Goal: Transaction & Acquisition: Purchase product/service

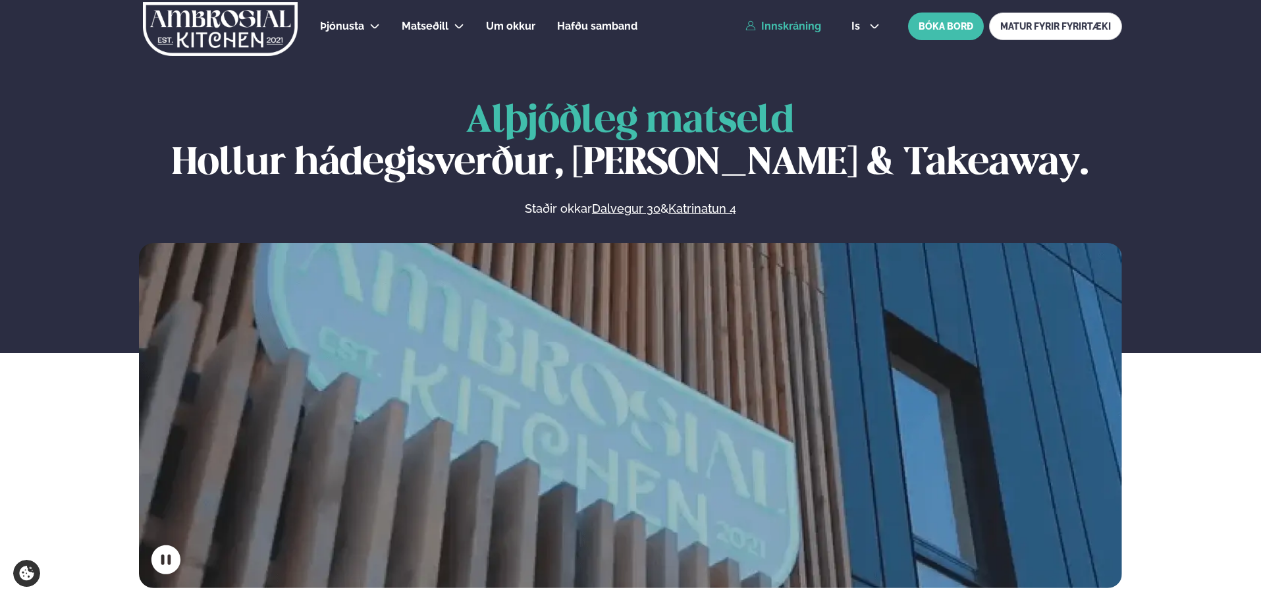
click at [791, 22] on link "Innskráning" at bounding box center [783, 26] width 76 height 12
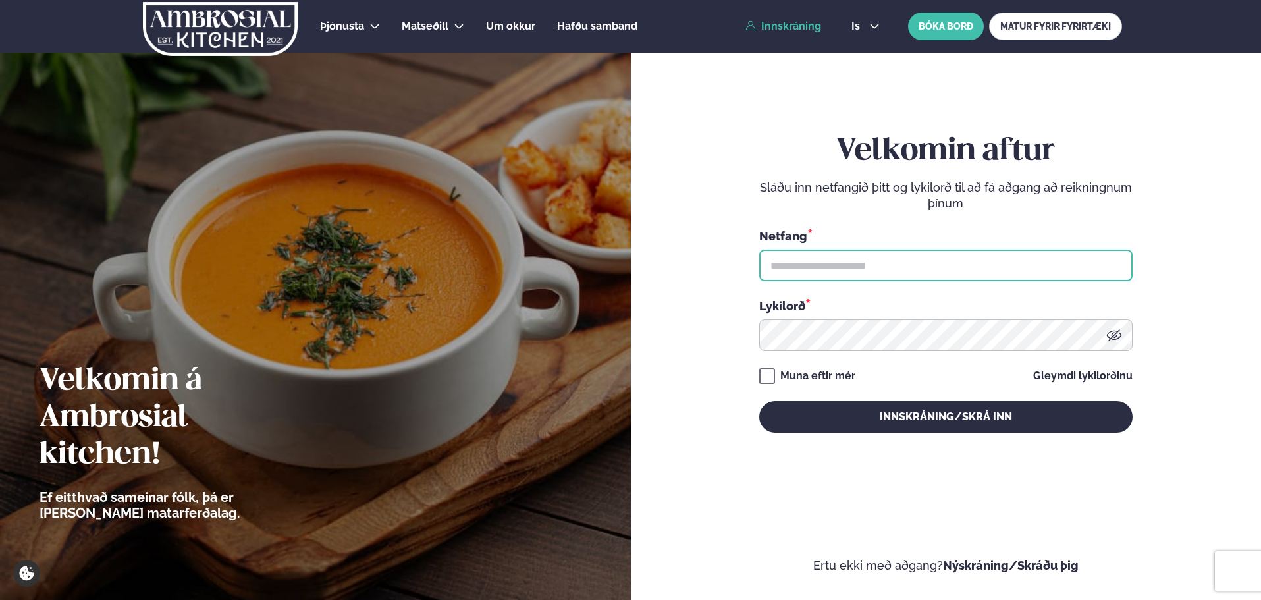
click at [825, 261] on input "text" at bounding box center [945, 266] width 373 height 32
type input "**********"
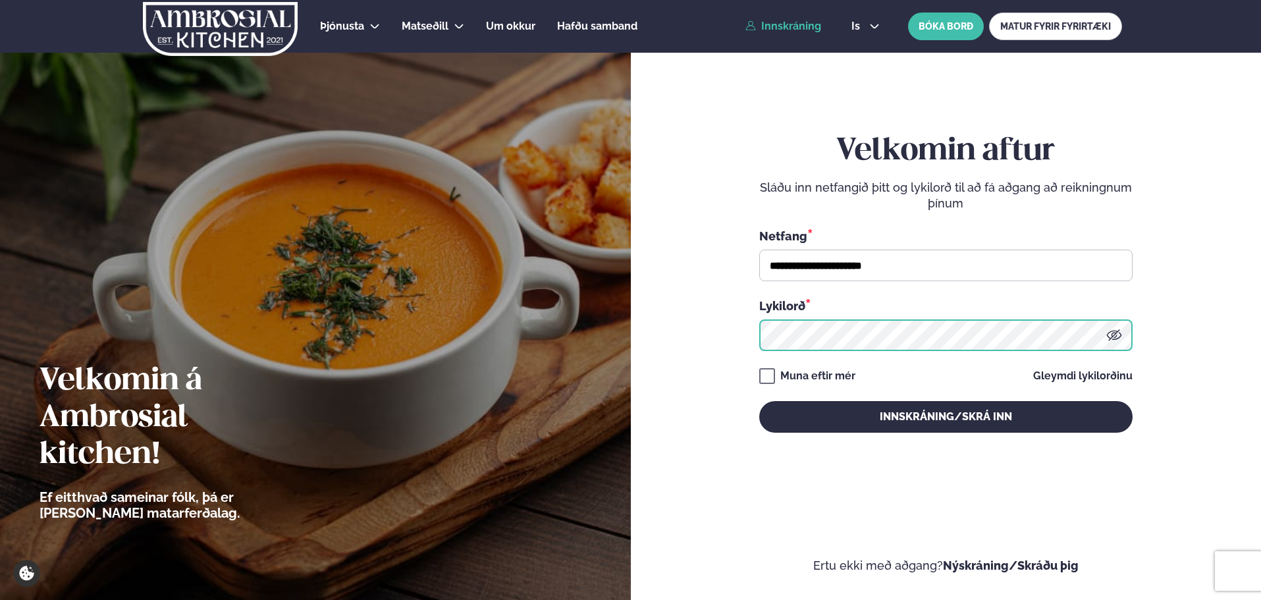
click at [759, 401] on button "Innskráning/Skrá inn" at bounding box center [945, 417] width 373 height 32
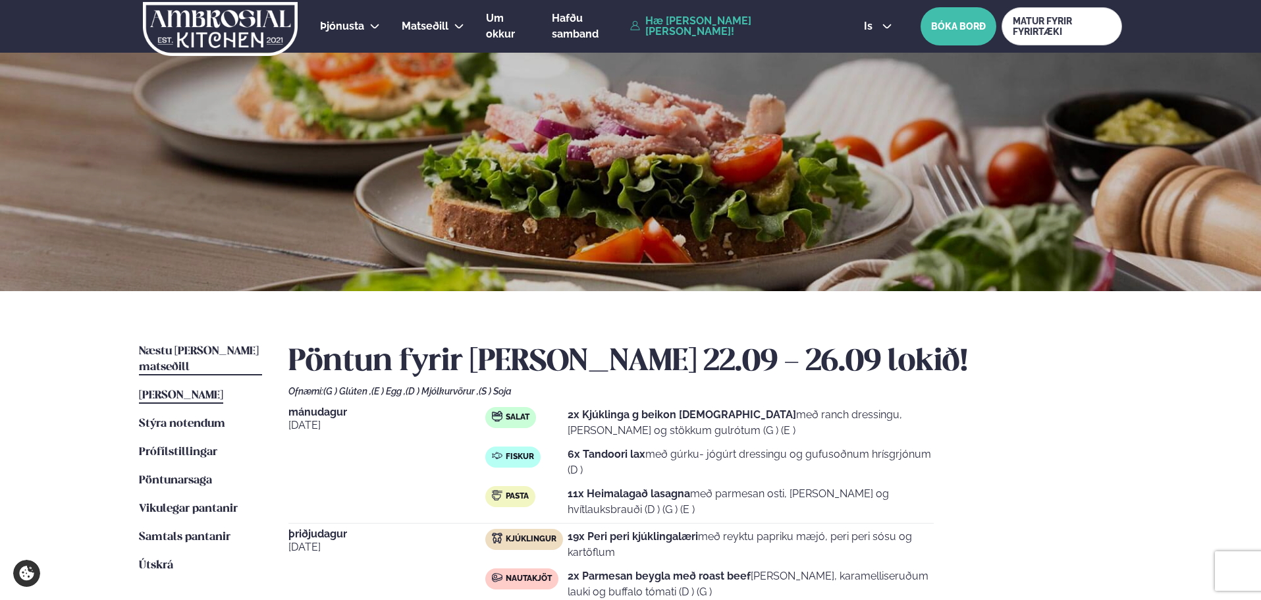
click at [223, 354] on span "Næstu [PERSON_NAME] matseðill" at bounding box center [199, 359] width 120 height 27
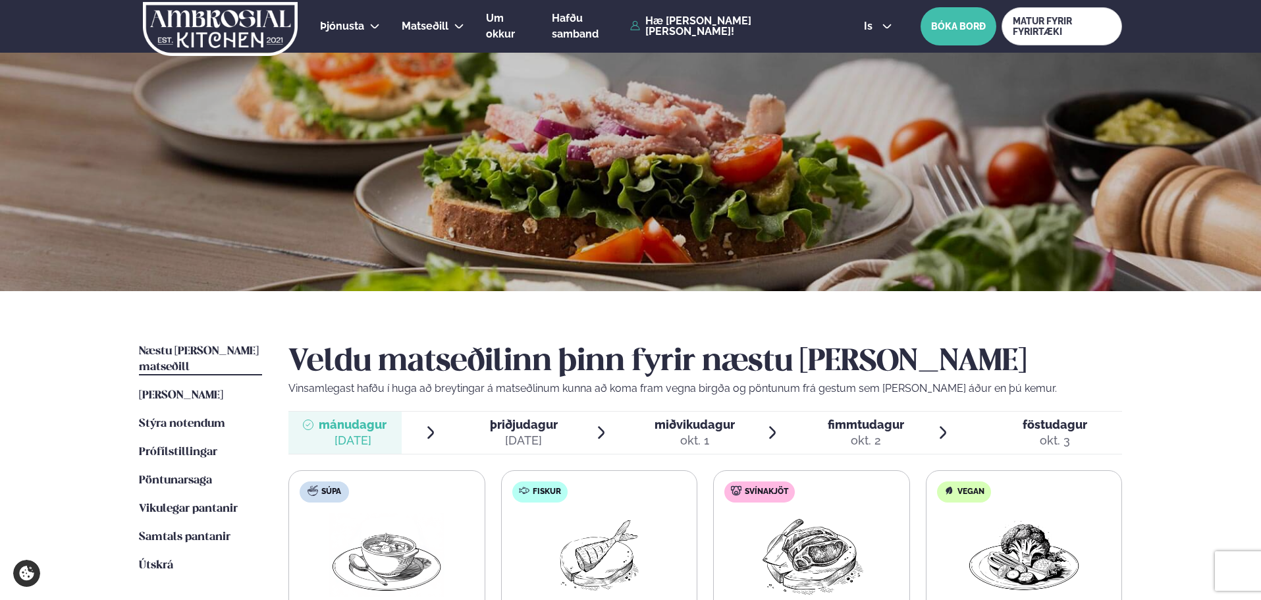
scroll to position [329, 0]
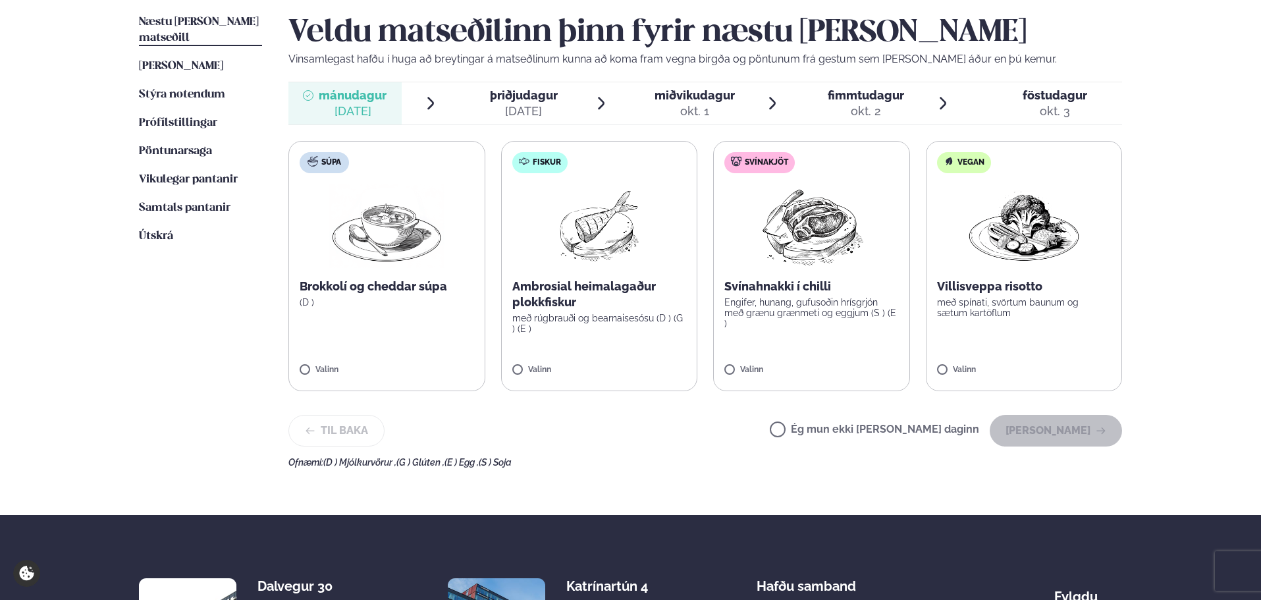
click at [566, 278] on label "Fiskur Ambrosial heimalagaður plokkfiskur með rúgbrauði og bearnaisesósu (D ) (…" at bounding box center [599, 266] width 197 height 250
click at [641, 365] on icon at bounding box center [637, 363] width 13 height 13
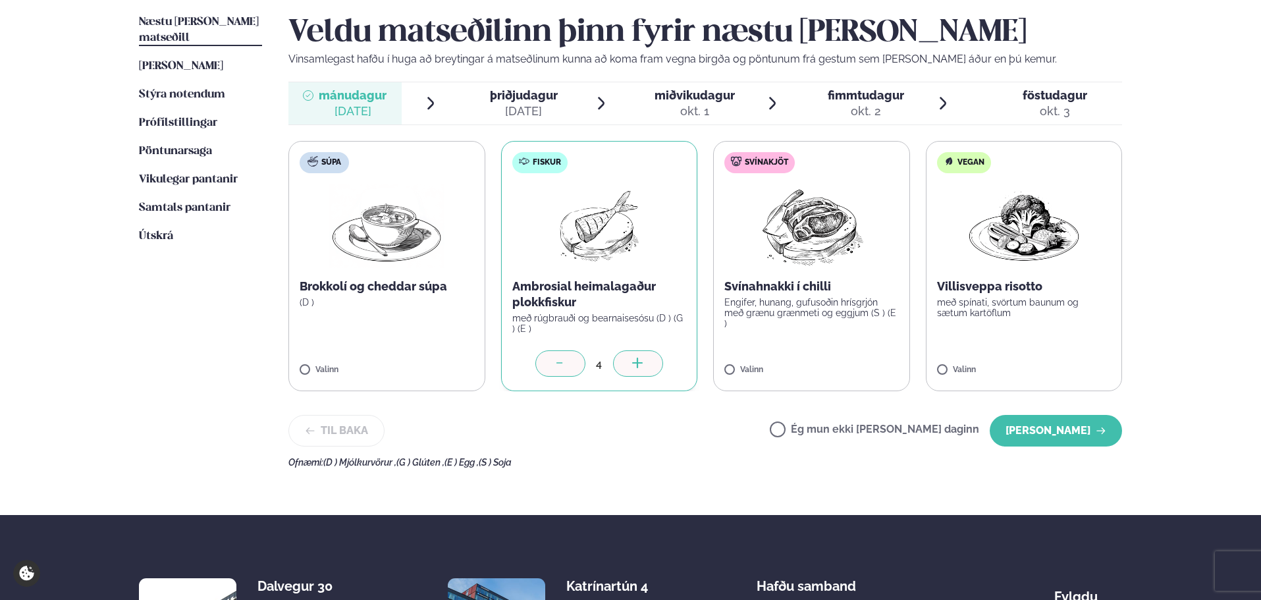
click at [641, 365] on icon at bounding box center [637, 363] width 13 height 13
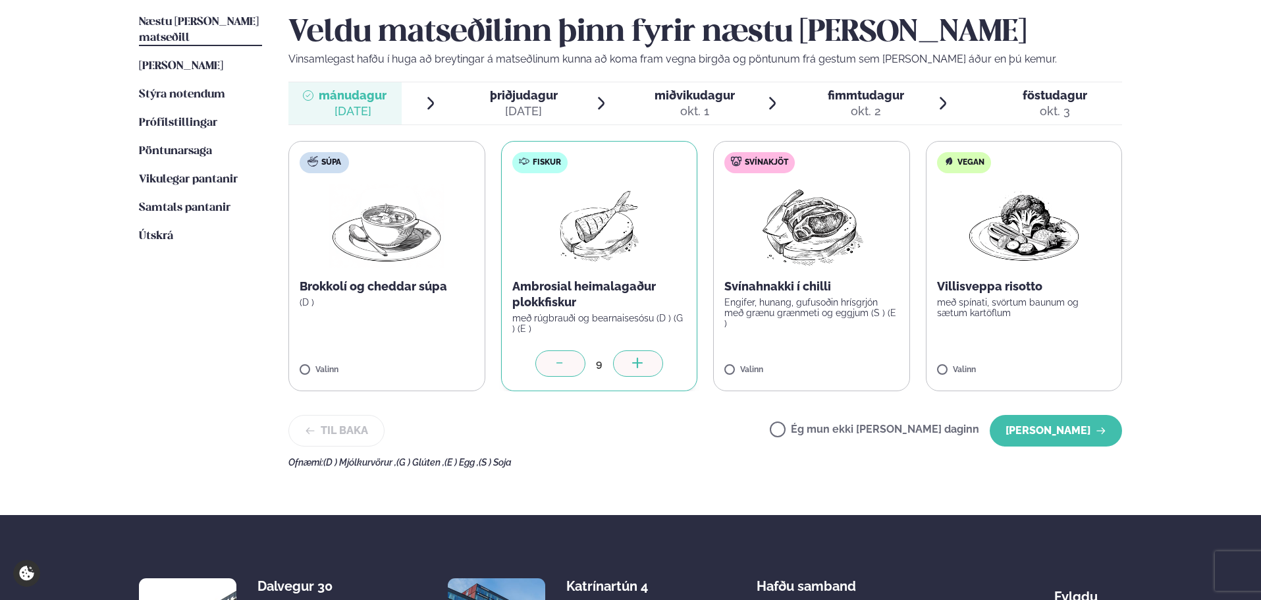
click at [641, 365] on icon at bounding box center [637, 363] width 13 height 13
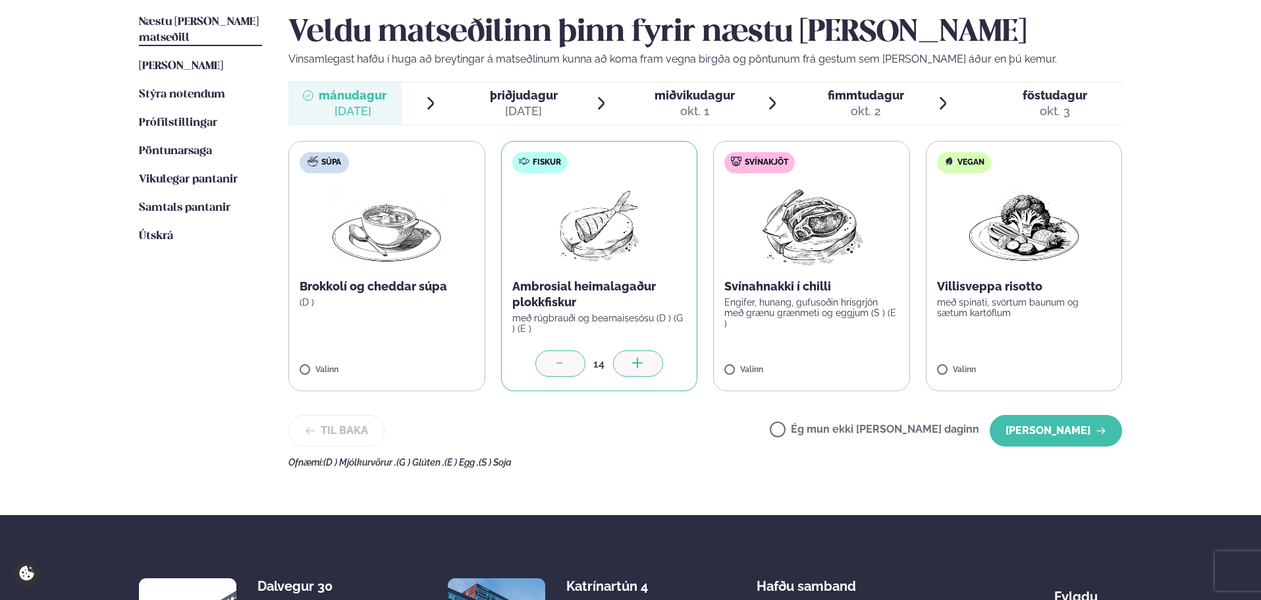
click at [641, 365] on icon at bounding box center [637, 363] width 13 height 13
click at [812, 327] on label "Svínakjöt Svínahnakki í chilli Engifer, hunang, gufusoðin hrísgrjón með grænu g…" at bounding box center [811, 266] width 197 height 250
click at [845, 368] on icon at bounding box center [849, 363] width 13 height 13
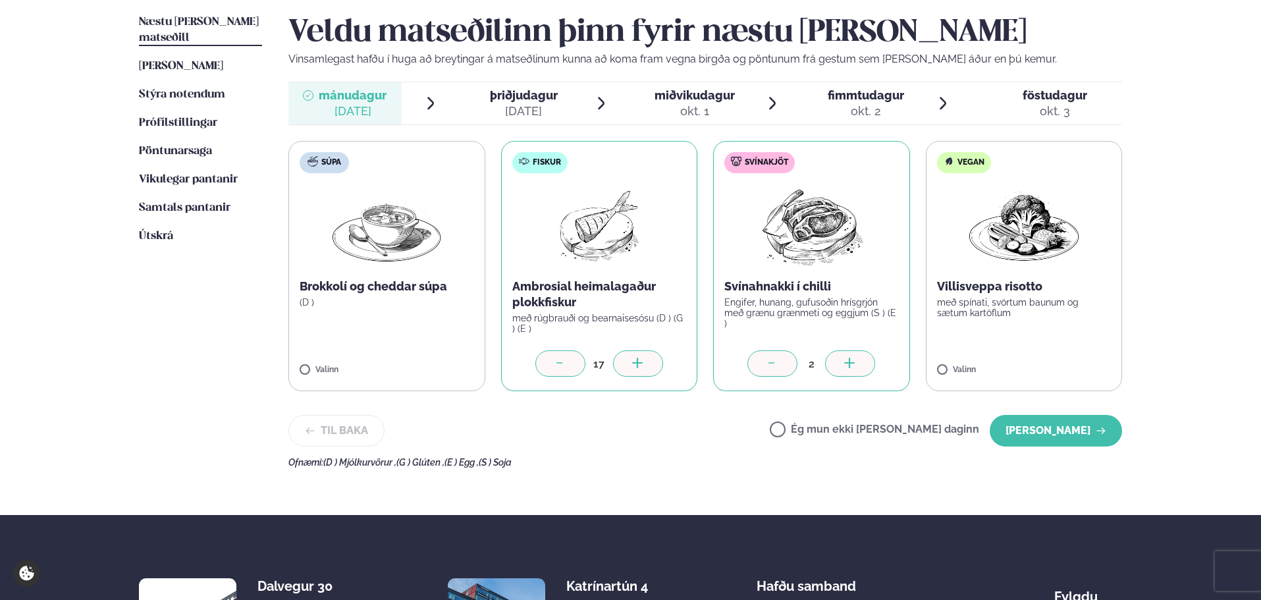
click at [845, 368] on icon at bounding box center [849, 363] width 13 height 13
click at [1056, 428] on button "[PERSON_NAME]" at bounding box center [1055, 431] width 132 height 32
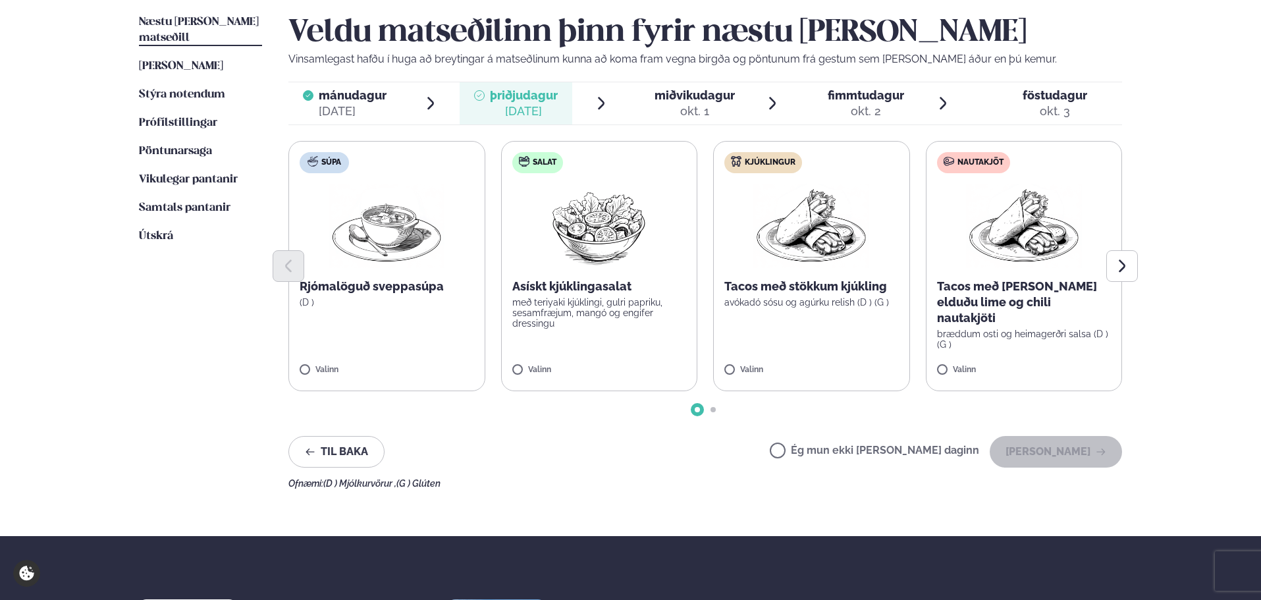
click at [450, 276] on div at bounding box center [704, 266] width 833 height 32
click at [319, 364] on label "Súpa Rjómalöguð sveppasúpa (D ) Valinn" at bounding box center [386, 266] width 197 height 250
click at [636, 292] on p "Asískt kjúklingasalat" at bounding box center [599, 286] width 174 height 16
click at [641, 364] on icon at bounding box center [637, 363] width 13 height 13
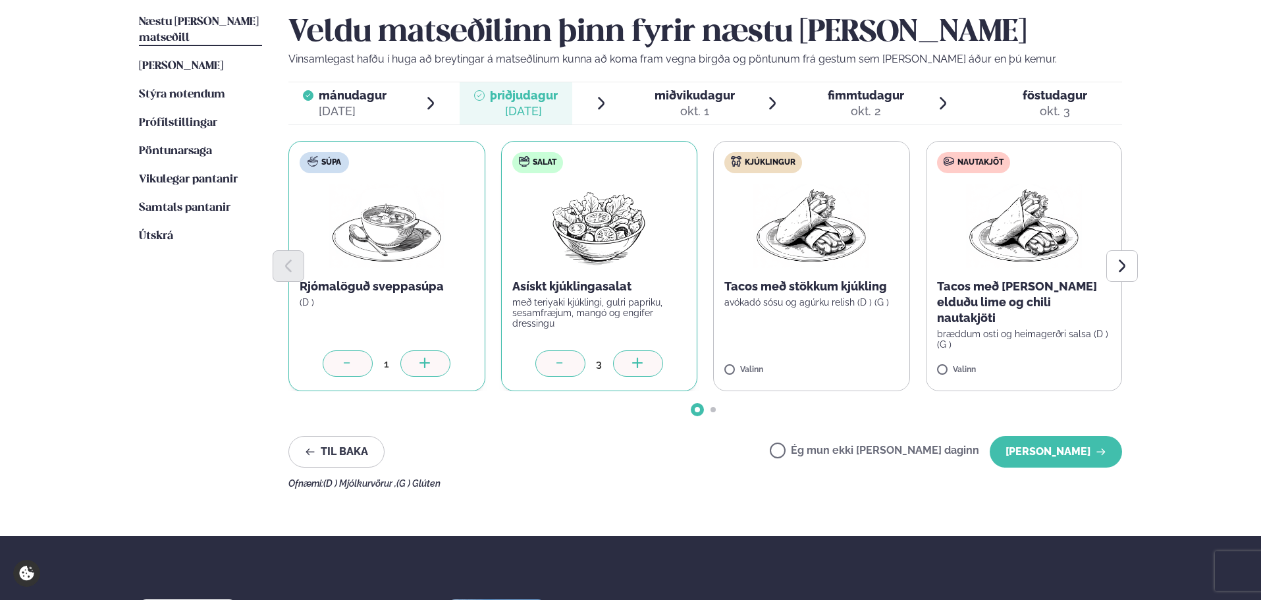
click at [641, 364] on icon at bounding box center [637, 363] width 13 height 13
click at [761, 288] on p "Tacos með stökkum kjúkling" at bounding box center [811, 286] width 174 height 16
click at [856, 365] on icon at bounding box center [849, 363] width 13 height 13
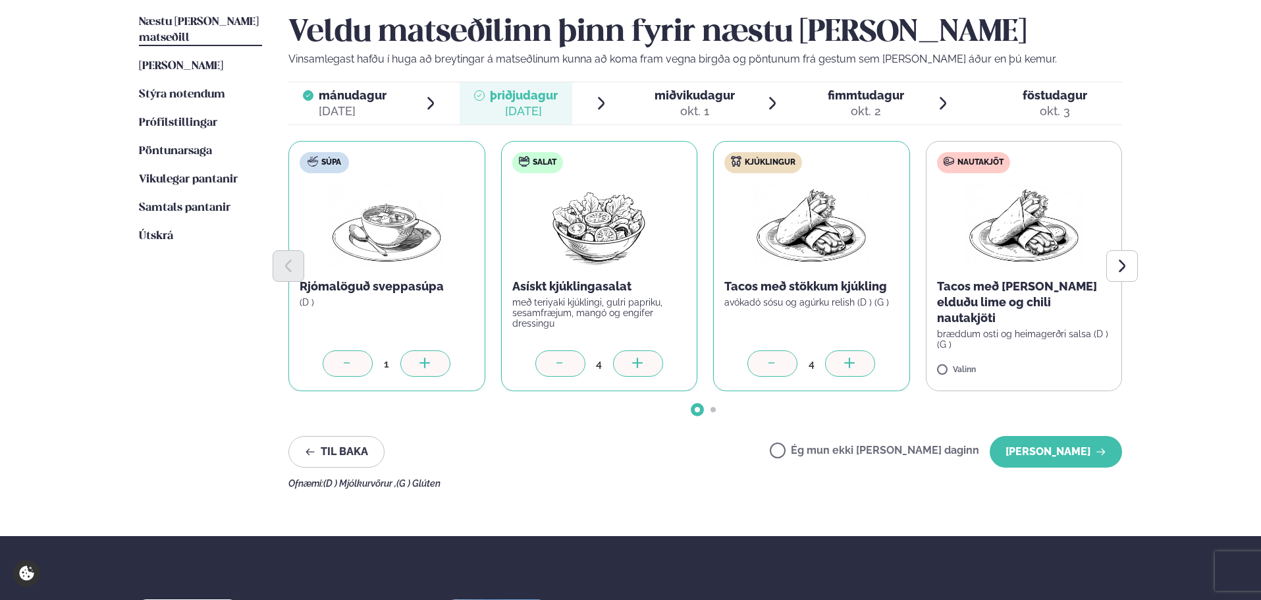
click at [856, 365] on icon at bounding box center [849, 363] width 13 height 13
click at [856, 364] on icon at bounding box center [849, 363] width 13 height 13
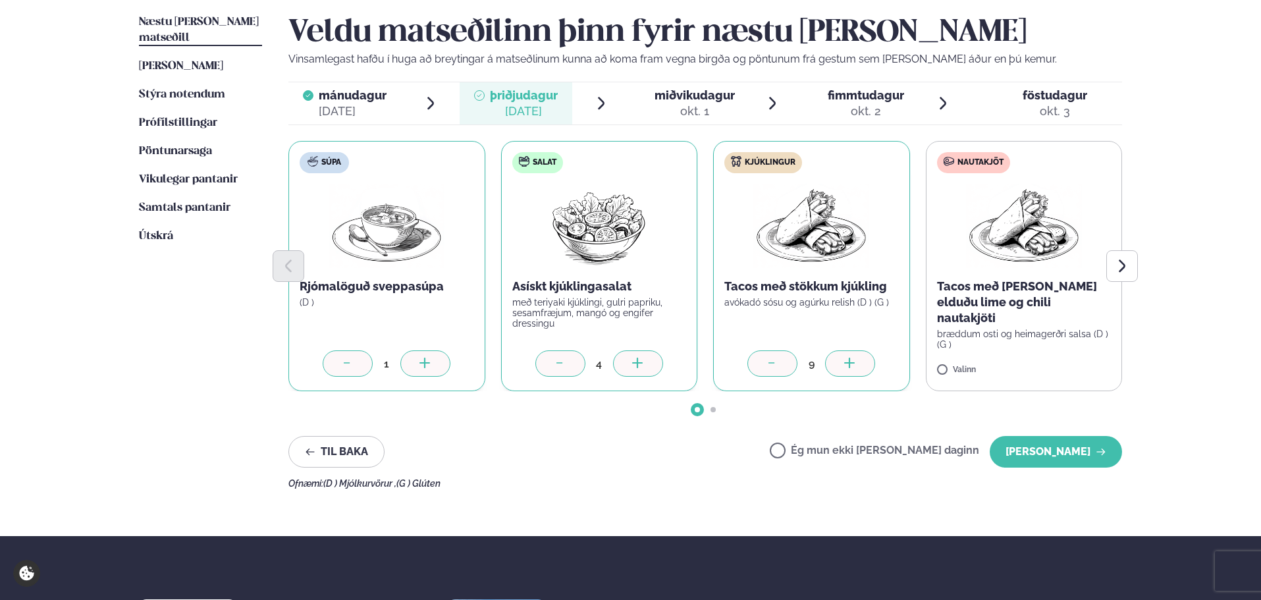
click at [857, 364] on div at bounding box center [850, 363] width 50 height 26
click at [856, 368] on icon at bounding box center [849, 363] width 13 height 13
click at [797, 359] on div "12" at bounding box center [811, 363] width 28 height 15
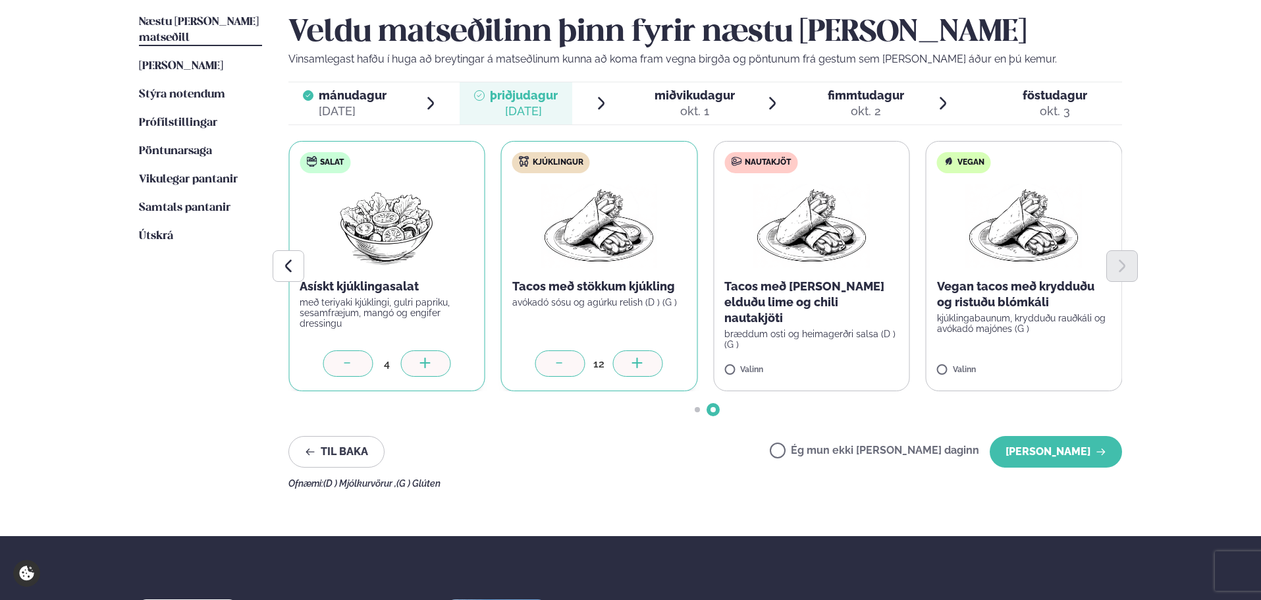
click at [573, 355] on div at bounding box center [560, 363] width 50 height 26
click at [772, 295] on p "Tacos með [PERSON_NAME] elduðu lime og chili nautakjöti" at bounding box center [811, 301] width 174 height 47
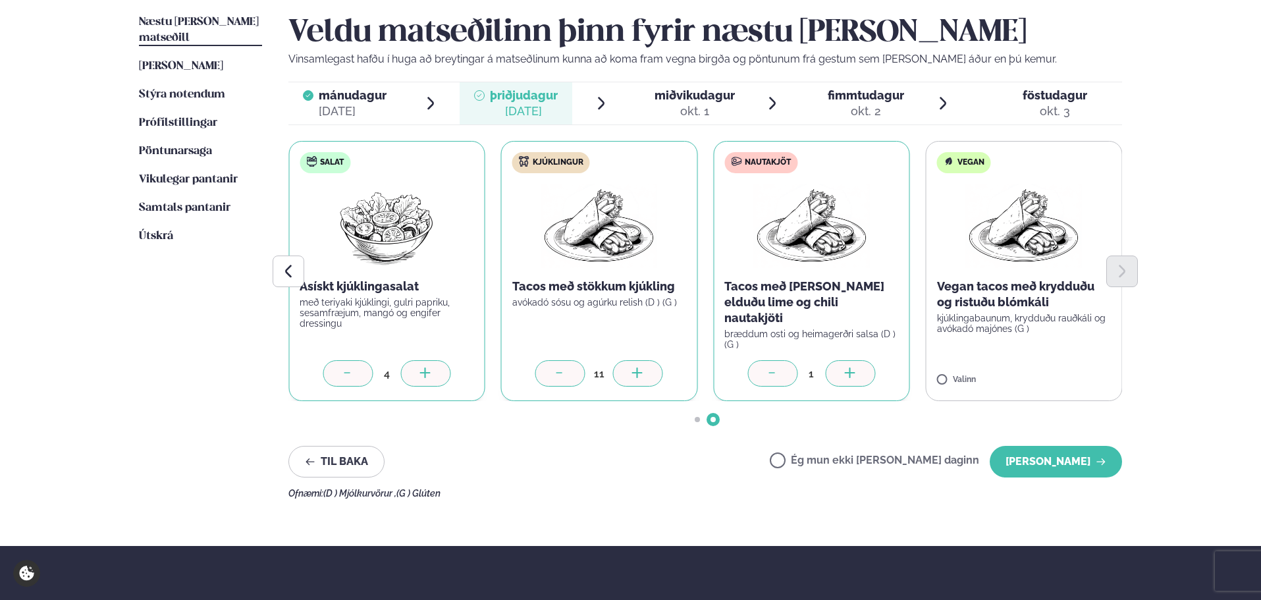
click at [858, 362] on div at bounding box center [850, 373] width 50 height 26
click at [1083, 446] on button "[PERSON_NAME]" at bounding box center [1055, 462] width 132 height 32
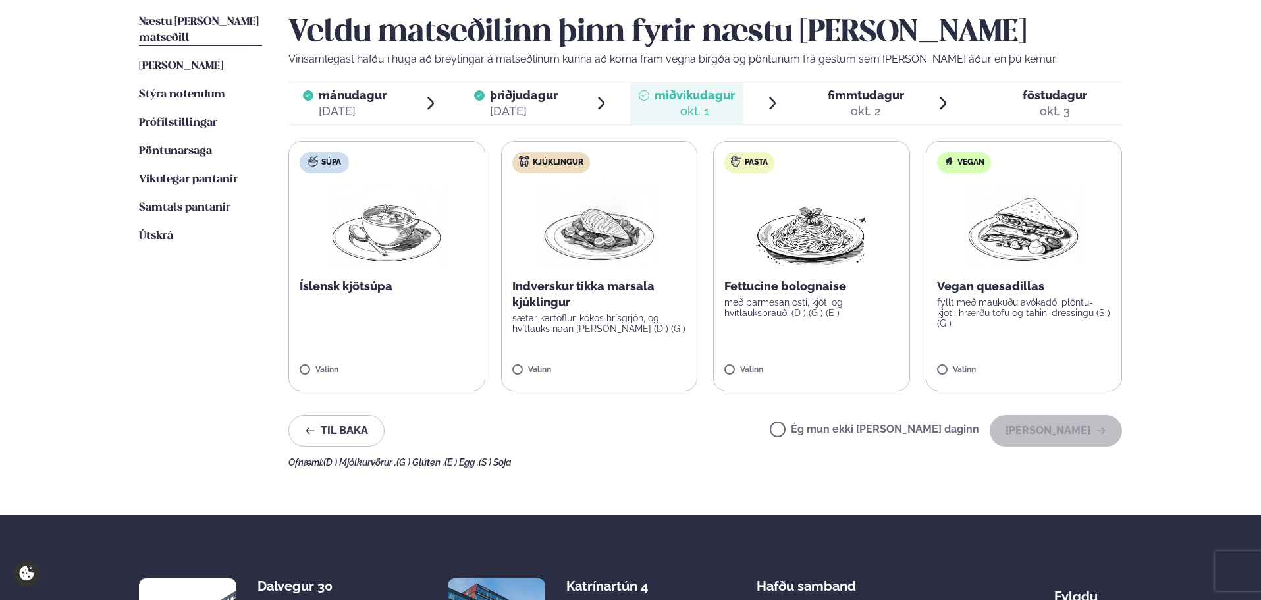
click at [673, 324] on p "sætar kartöflur, kókos hrísgrjón, og hvítlauks naan [PERSON_NAME] (D ) (G )" at bounding box center [599, 323] width 174 height 21
click at [650, 365] on div at bounding box center [638, 363] width 50 height 26
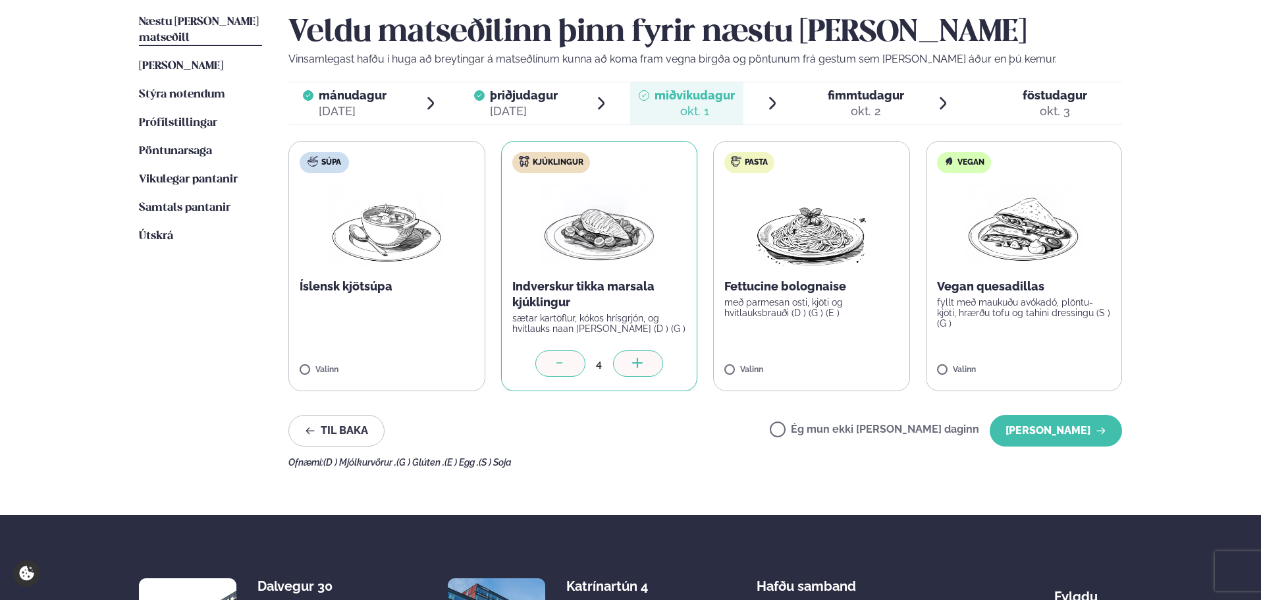
click at [650, 365] on div at bounding box center [638, 363] width 50 height 26
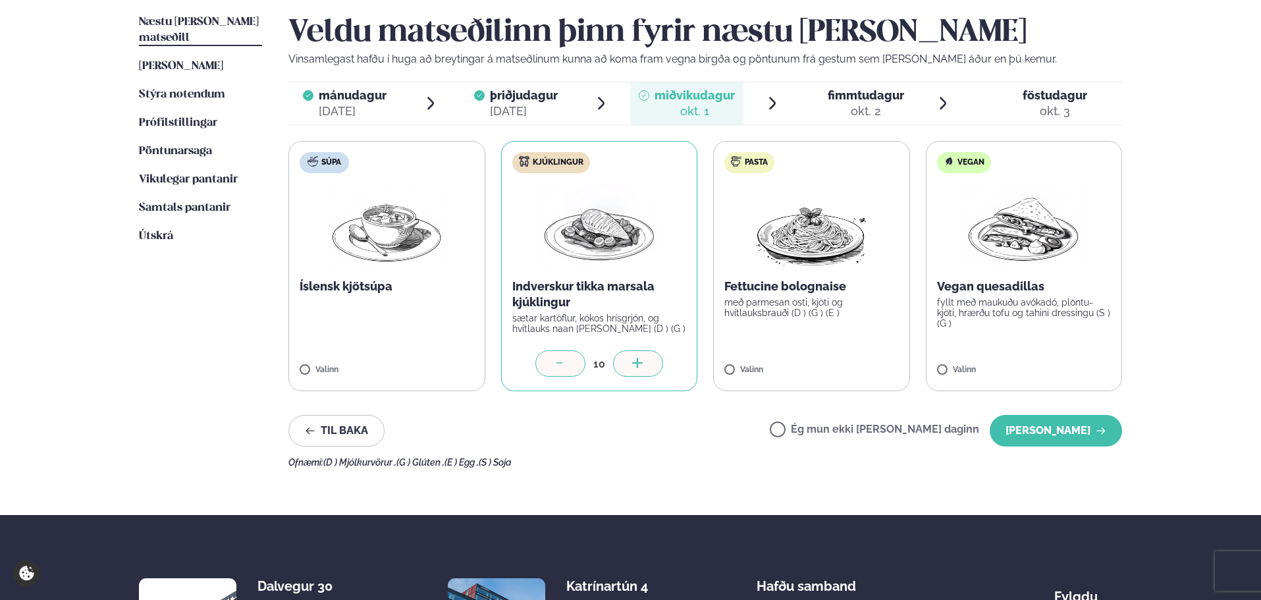
click at [650, 365] on div at bounding box center [638, 363] width 50 height 26
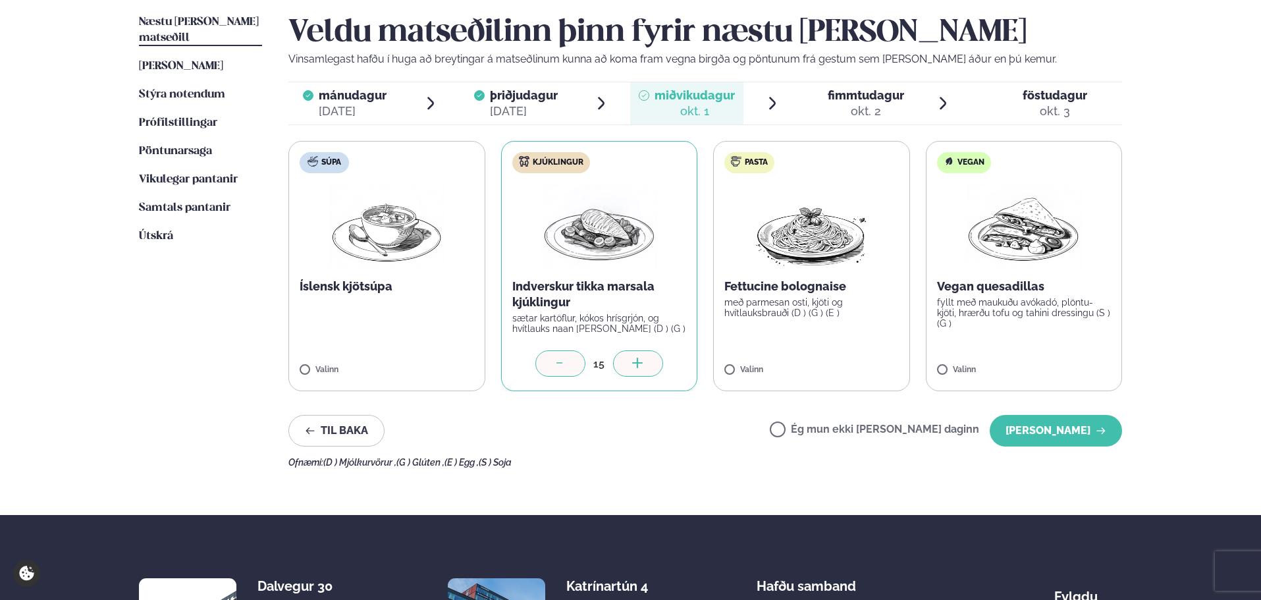
click at [650, 365] on div at bounding box center [638, 363] width 50 height 26
click at [829, 321] on label "Pasta Fettucine bolognaise með parmesan osti, kjöti og hvítlauksbrauði (D ) (G …" at bounding box center [811, 266] width 197 height 250
click at [65, 298] on div "Þjónusta Hádegismatur fyrir fyrirtæki Fyrirtækja veitingar Einkapartý Matseðill…" at bounding box center [630, 229] width 1261 height 1116
click at [854, 365] on icon at bounding box center [849, 363] width 13 height 13
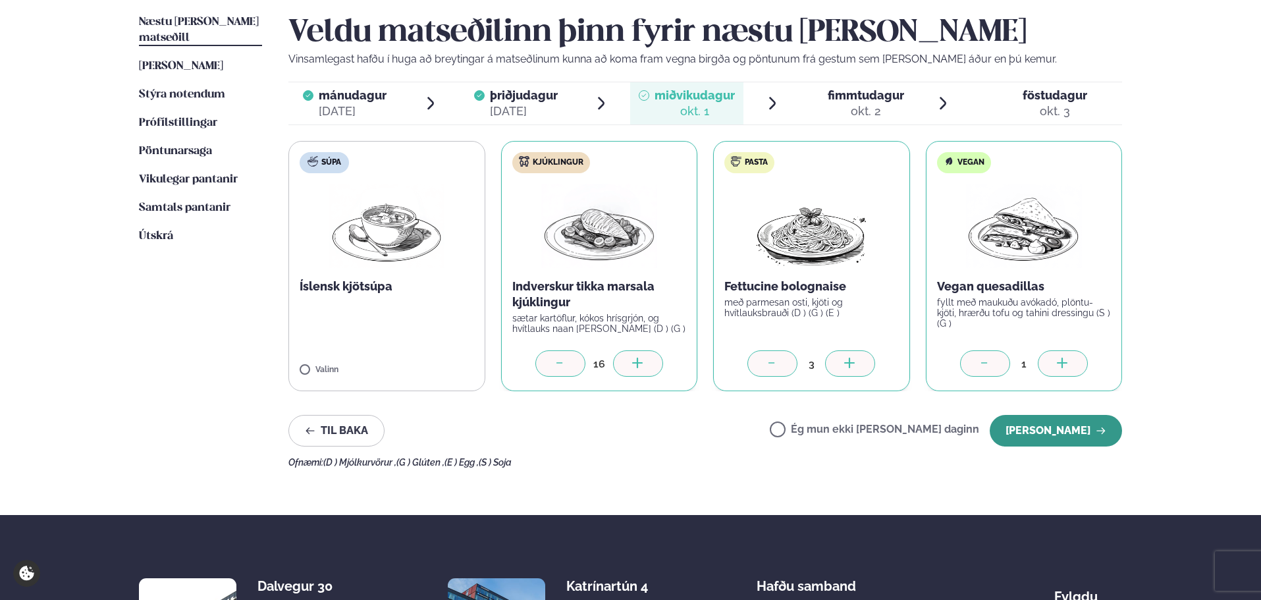
click at [1068, 428] on button "[PERSON_NAME]" at bounding box center [1055, 431] width 132 height 32
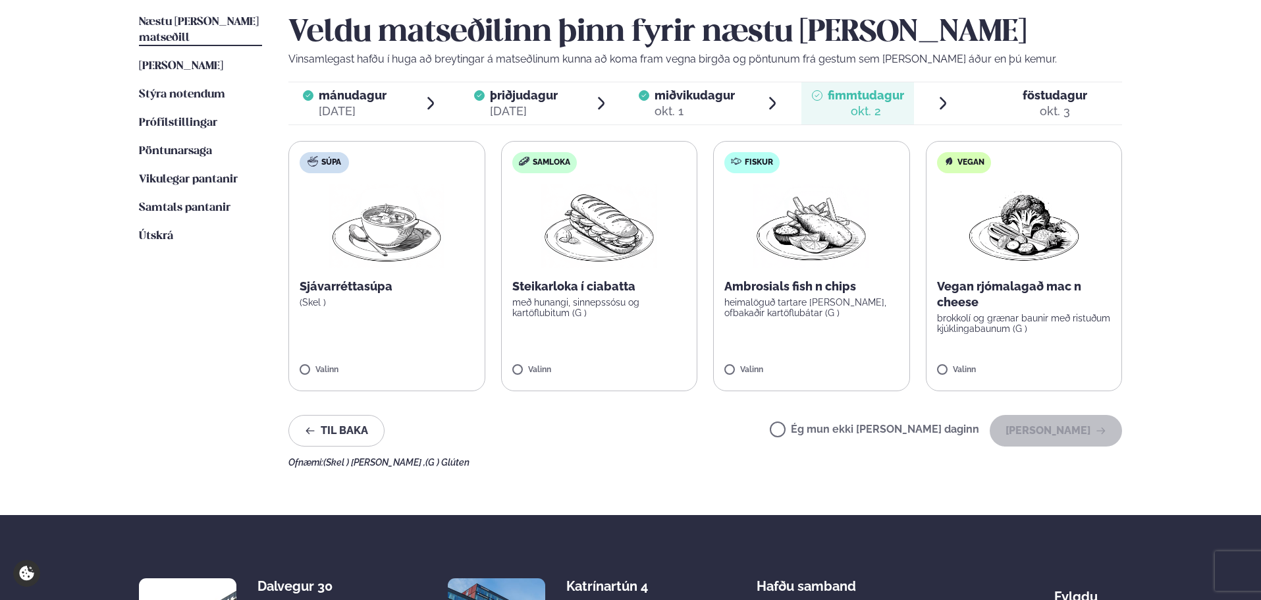
click at [607, 334] on label "Samloka Steikarloka í ciabatta með hunangi, sinnepssósu og kartöflubitum (G ) V…" at bounding box center [599, 266] width 197 height 250
click at [650, 363] on div at bounding box center [638, 363] width 50 height 26
click at [791, 317] on p "heimalöguð tartare [PERSON_NAME], ofbakaðir kartöflubátar (G )" at bounding box center [811, 307] width 174 height 21
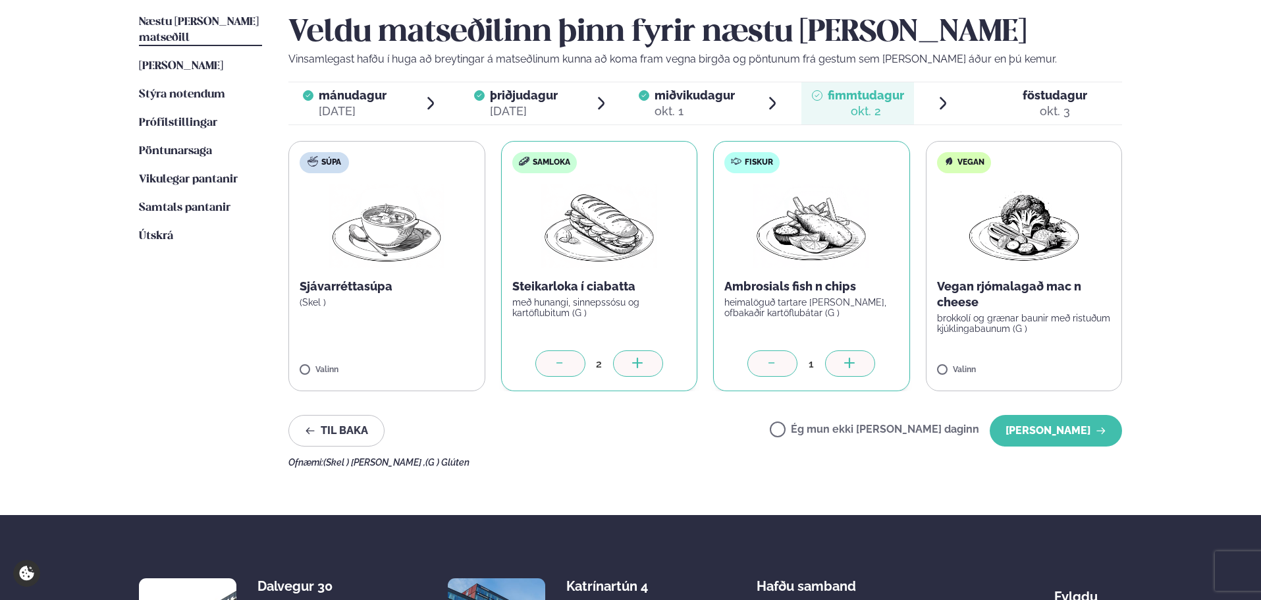
click at [863, 372] on div at bounding box center [850, 363] width 50 height 26
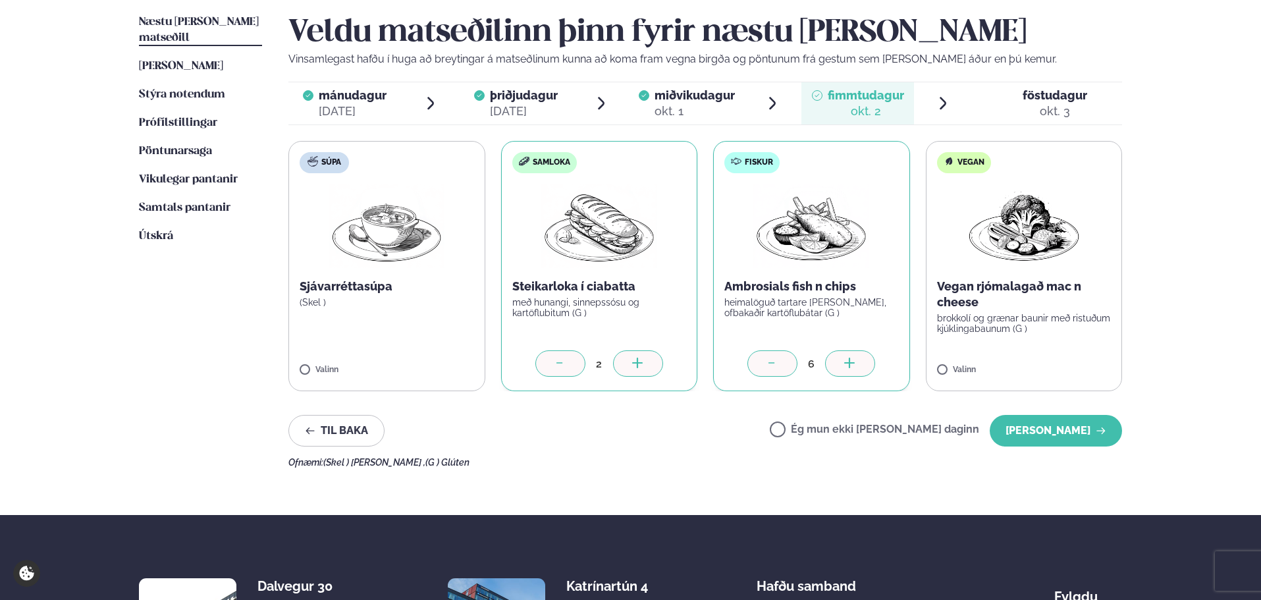
click at [863, 372] on div at bounding box center [850, 363] width 50 height 26
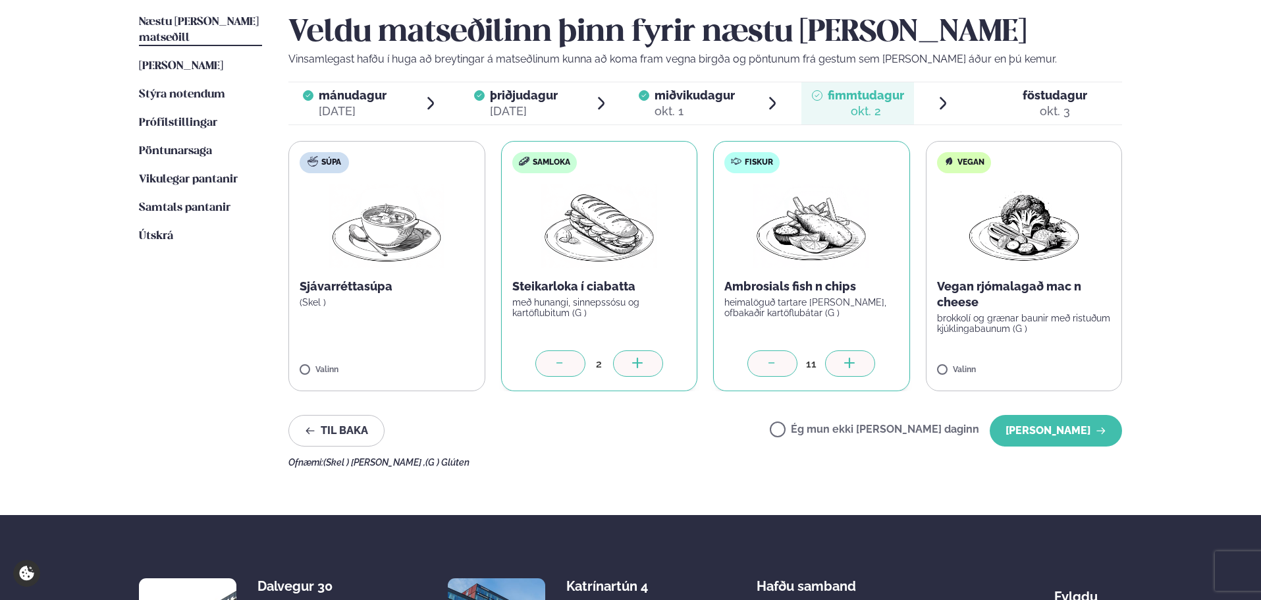
click at [863, 372] on div at bounding box center [850, 363] width 50 height 26
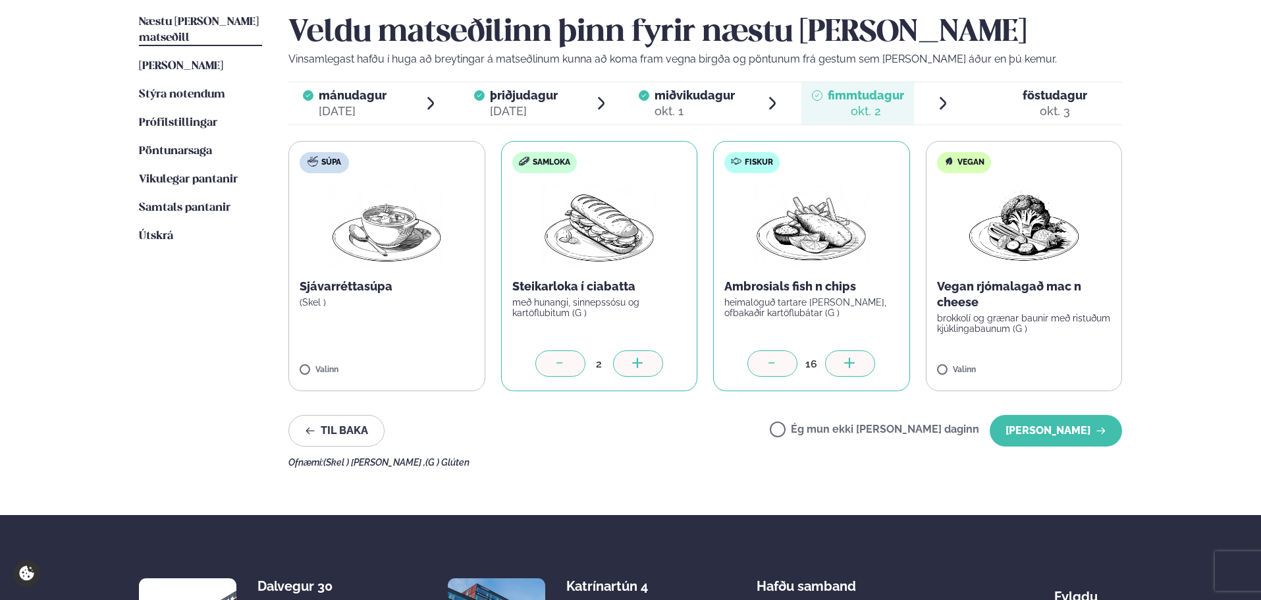
click at [863, 372] on div at bounding box center [850, 363] width 50 height 26
click at [975, 303] on p "Vegan rjómalagað mac n cheese" at bounding box center [1024, 294] width 174 height 32
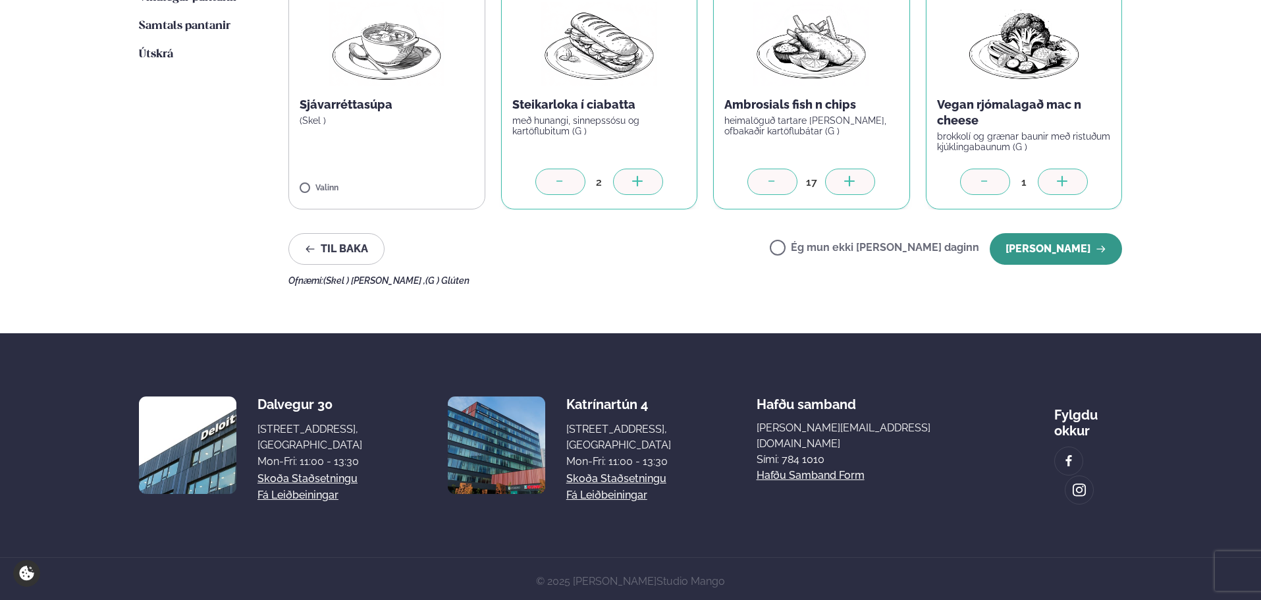
click at [1073, 255] on button "[PERSON_NAME]" at bounding box center [1055, 249] width 132 height 32
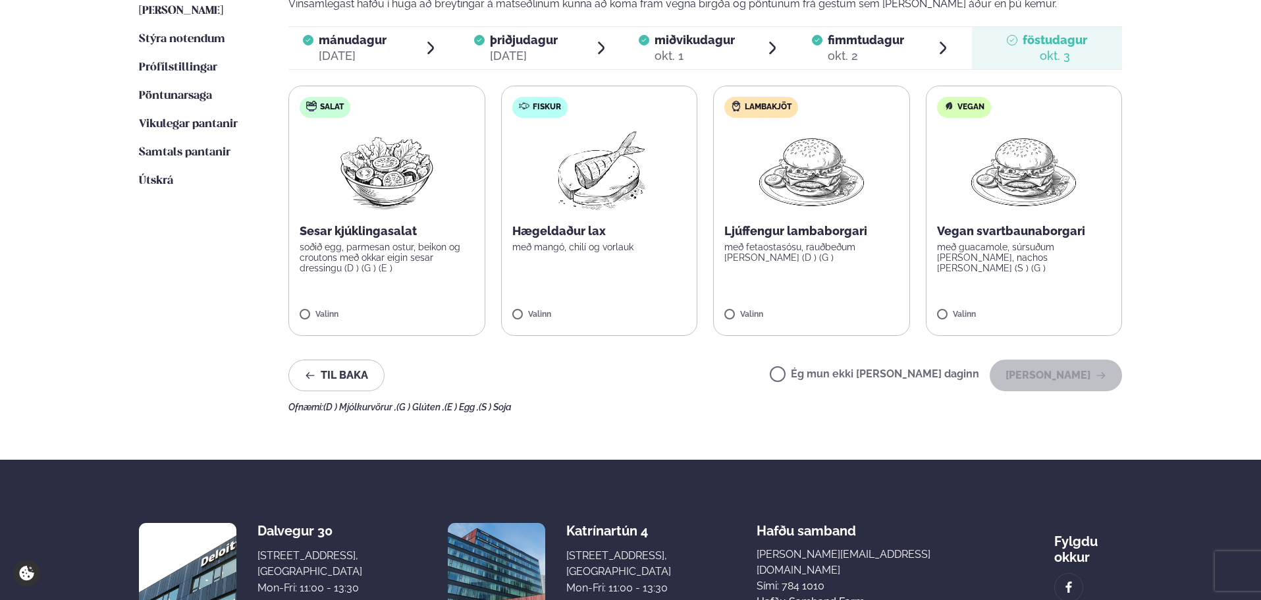
scroll to position [379, 0]
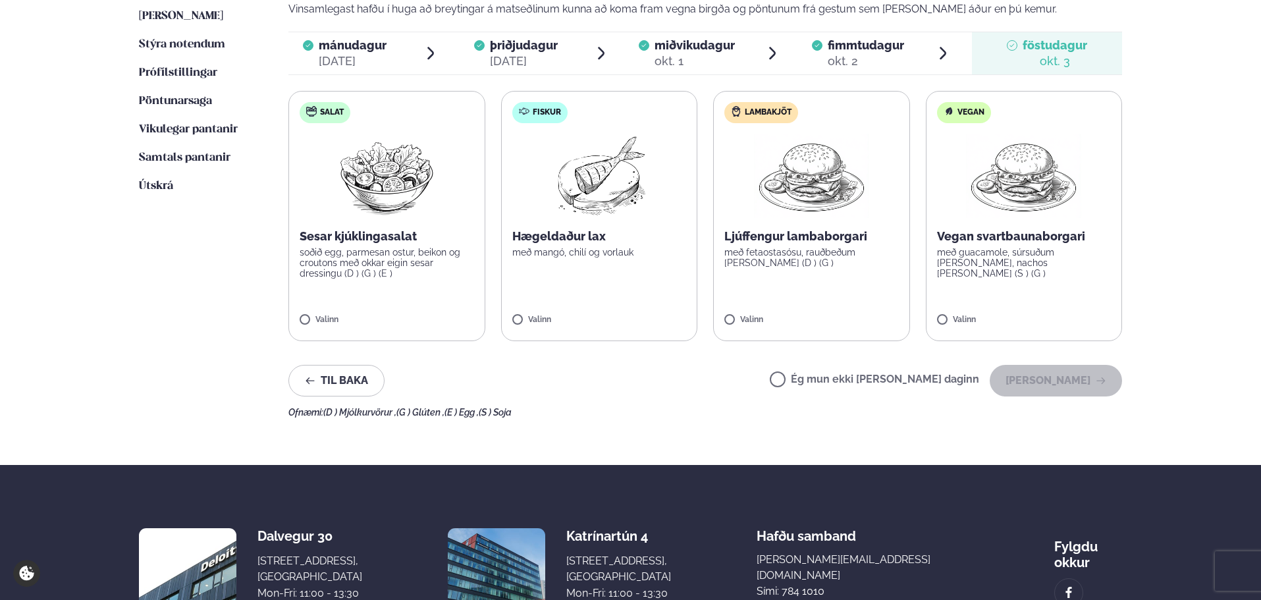
click at [330, 249] on p "soðið egg, parmesan ostur, beikon og croutons með okkar eigin sesar dressingu (…" at bounding box center [387, 263] width 174 height 32
click at [417, 315] on div at bounding box center [425, 313] width 50 height 26
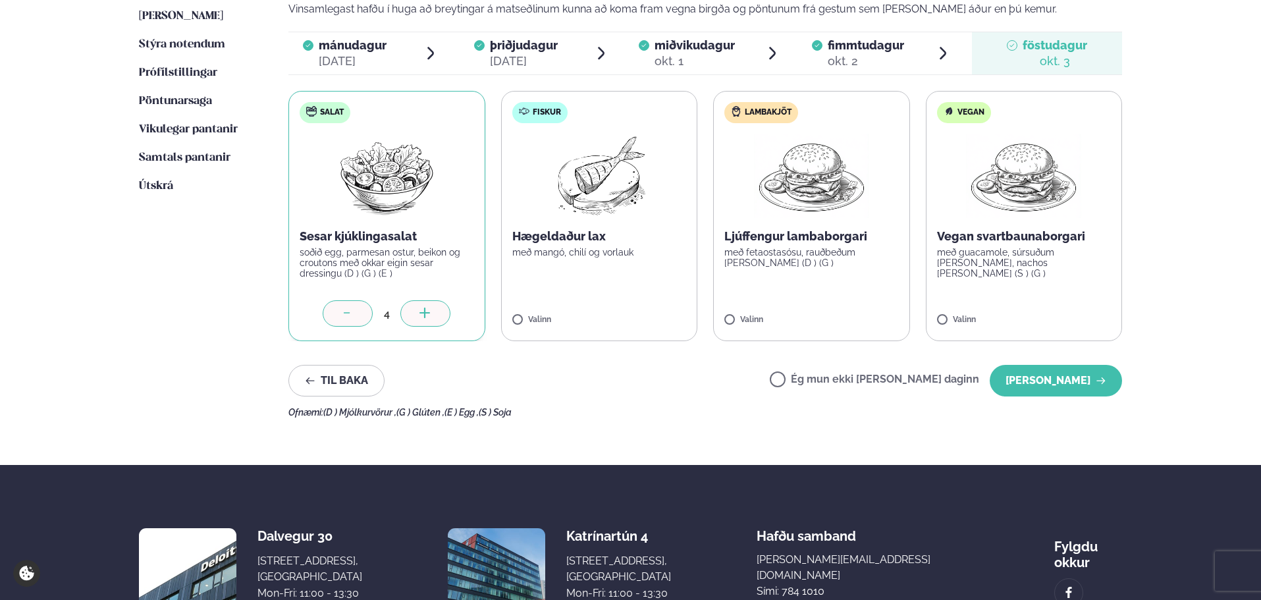
click at [417, 315] on div at bounding box center [425, 313] width 50 height 26
click at [560, 242] on p "Hægeldaður lax" at bounding box center [599, 236] width 174 height 16
click at [630, 318] on div at bounding box center [638, 313] width 50 height 26
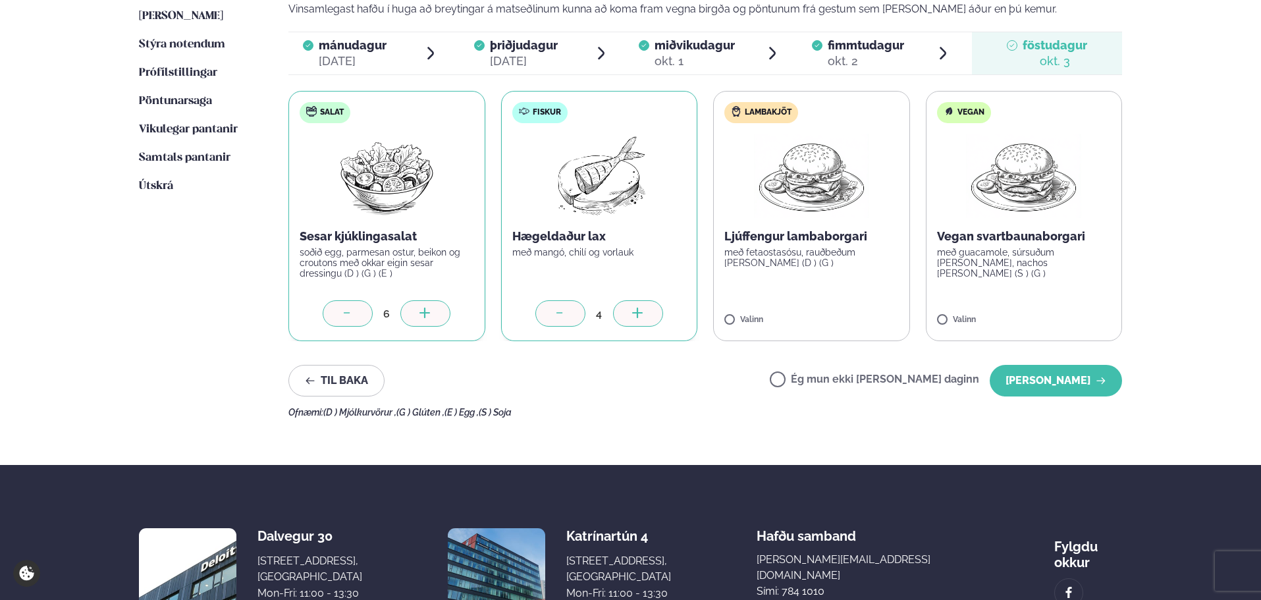
click at [630, 318] on div at bounding box center [638, 313] width 50 height 26
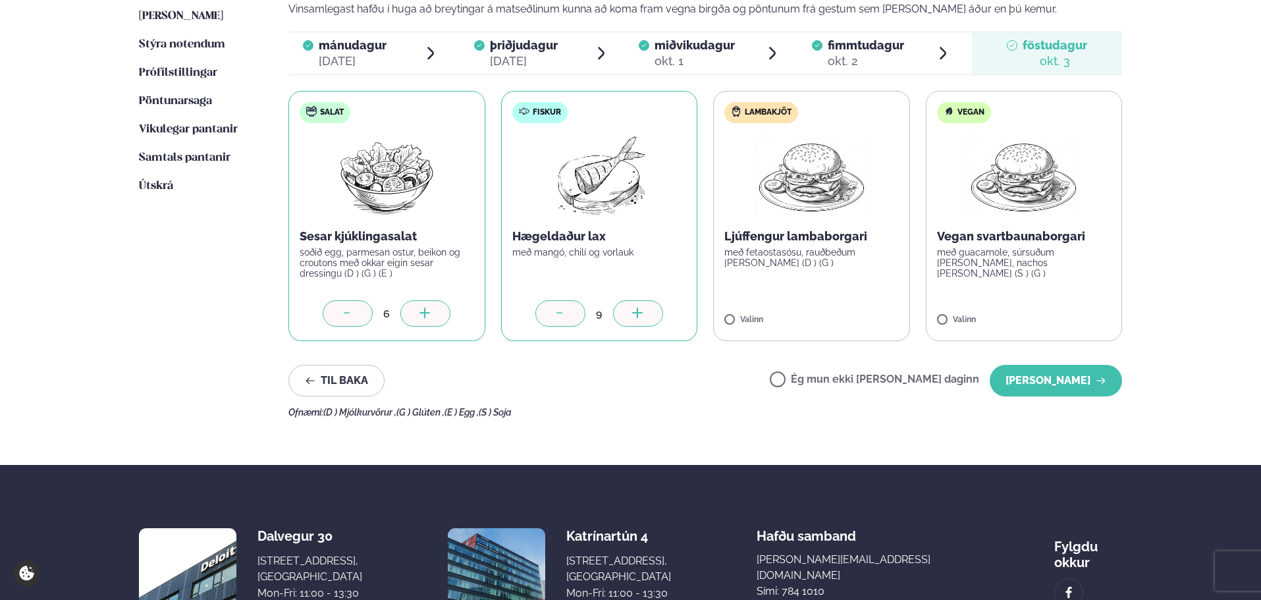
click at [902, 255] on label "Lambakjöt Ljúffengur lambaborgari með fetaostasósu, rauðbeðum [PERSON_NAME] (D …" at bounding box center [811, 216] width 197 height 250
click at [860, 313] on div at bounding box center [850, 313] width 50 height 26
click at [973, 239] on p "Vegan svartbaunaborgari" at bounding box center [1024, 236] width 174 height 16
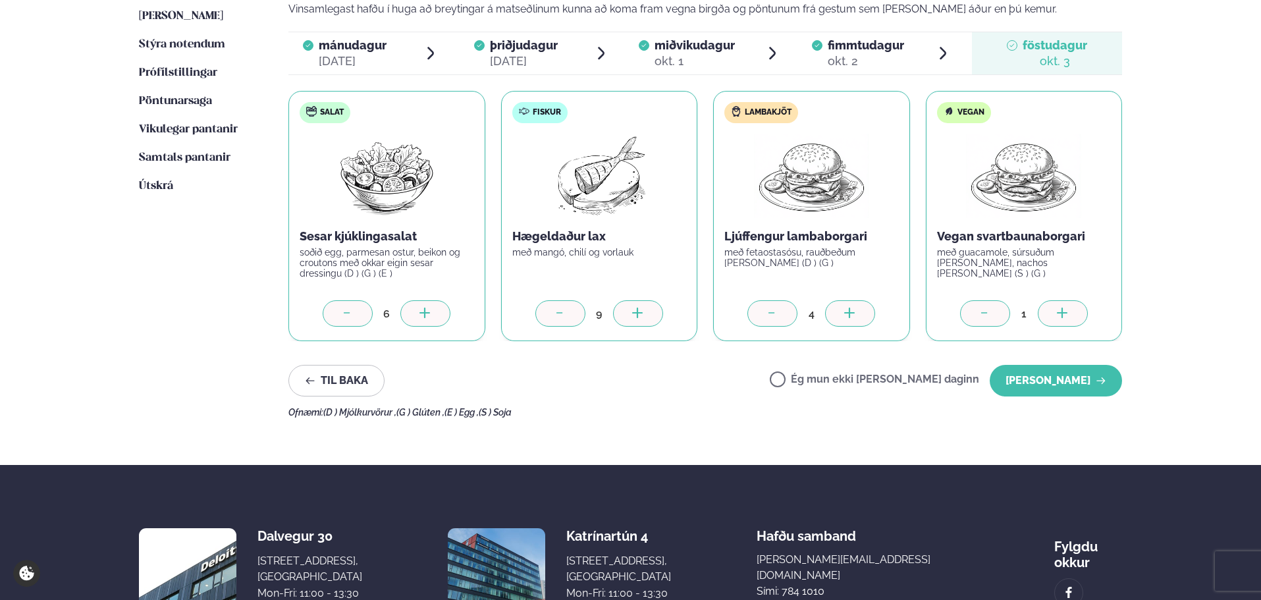
click at [1066, 315] on icon at bounding box center [1062, 313] width 13 height 13
click at [1066, 385] on button "[PERSON_NAME]" at bounding box center [1055, 381] width 132 height 32
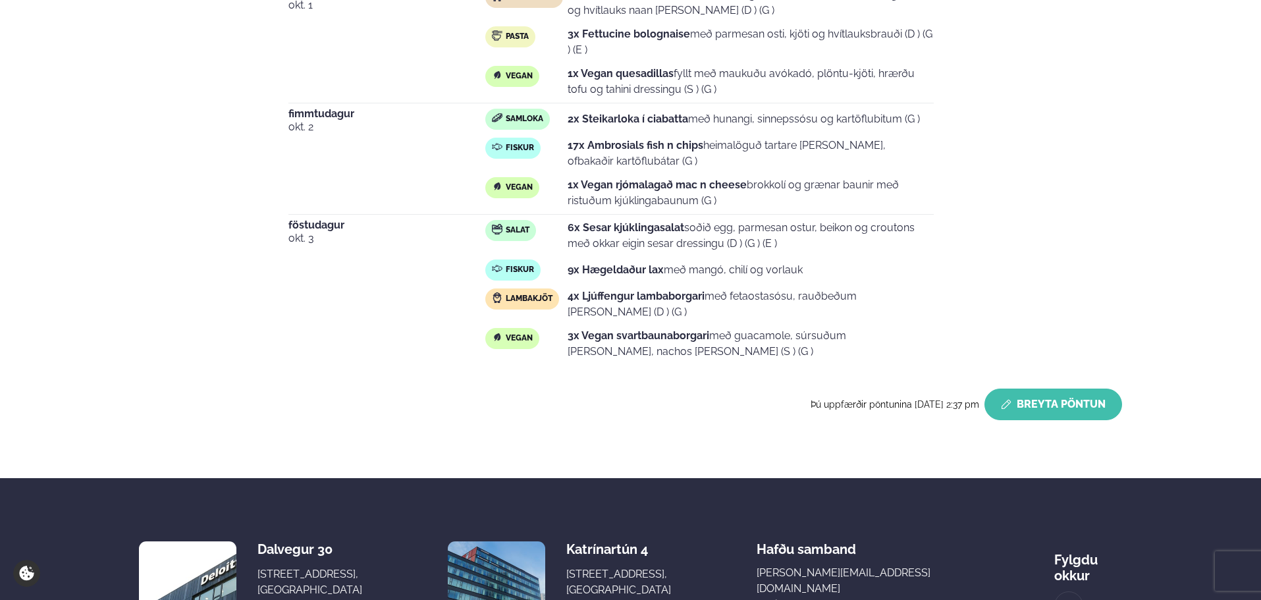
click at [1020, 403] on button "Breyta Pöntun" at bounding box center [1053, 404] width 138 height 32
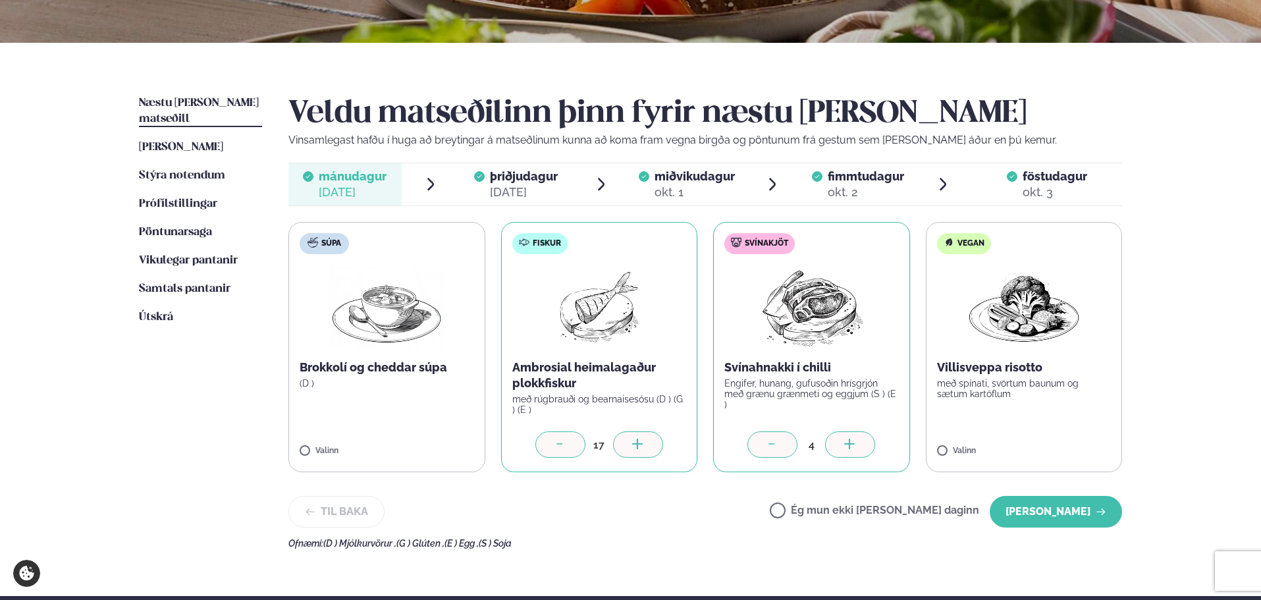
scroll to position [248, 0]
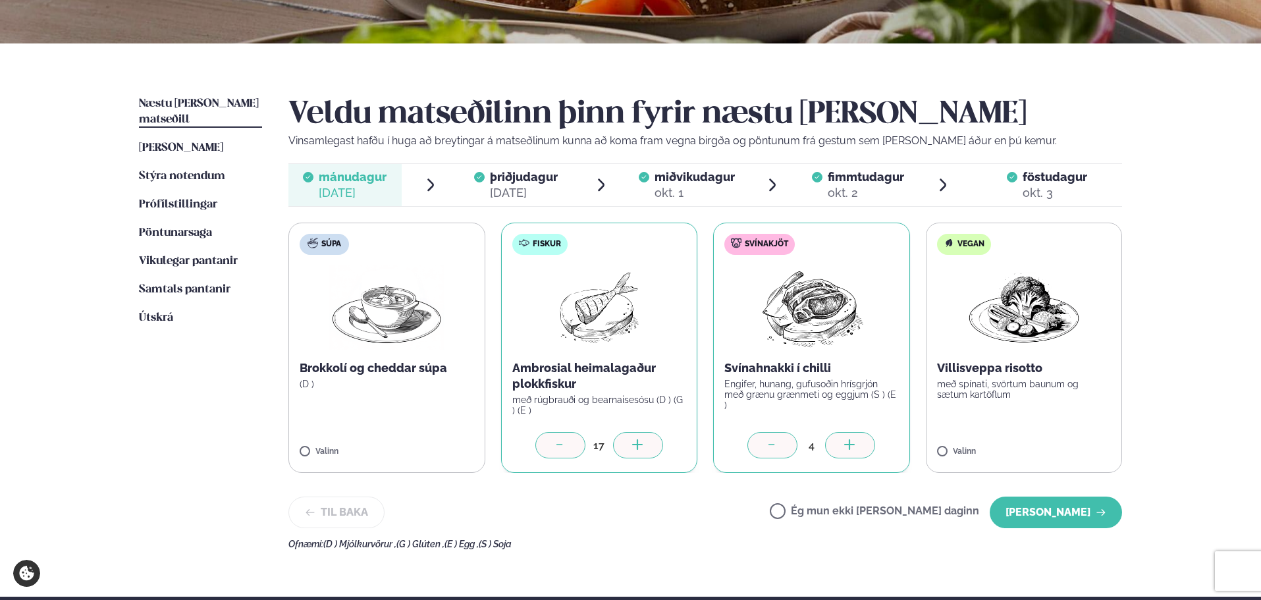
click at [636, 448] on icon at bounding box center [637, 445] width 13 height 13
click at [1014, 513] on button "[PERSON_NAME]" at bounding box center [1055, 512] width 132 height 32
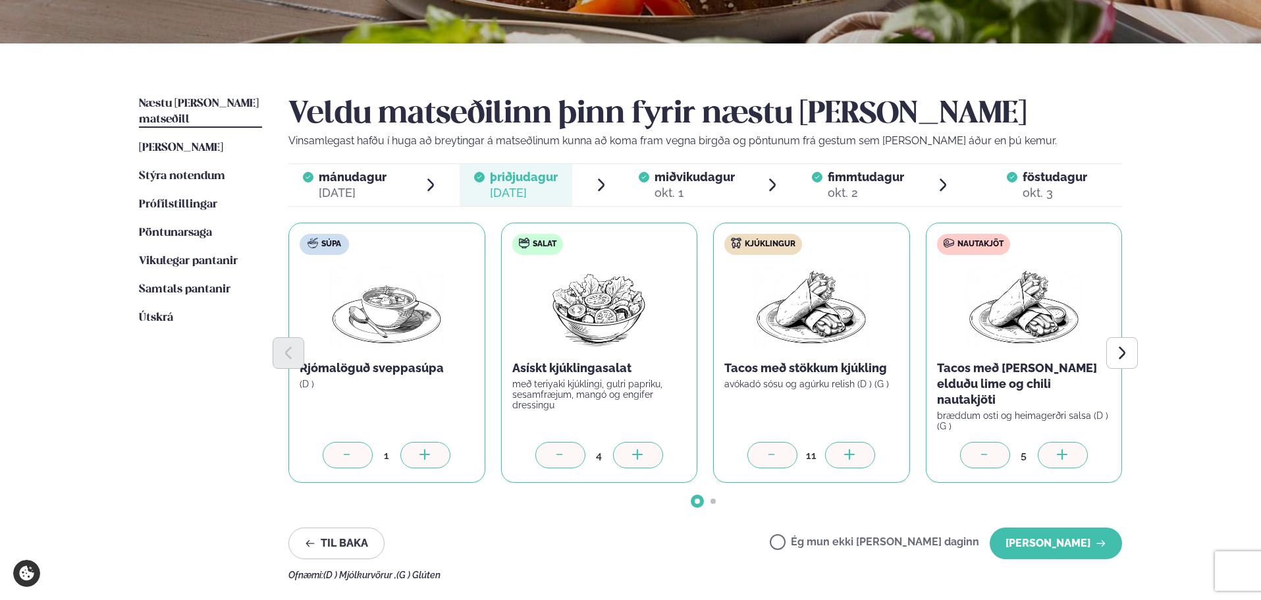
click at [851, 449] on icon at bounding box center [849, 455] width 13 height 13
click at [1026, 534] on button "[PERSON_NAME]" at bounding box center [1055, 543] width 132 height 32
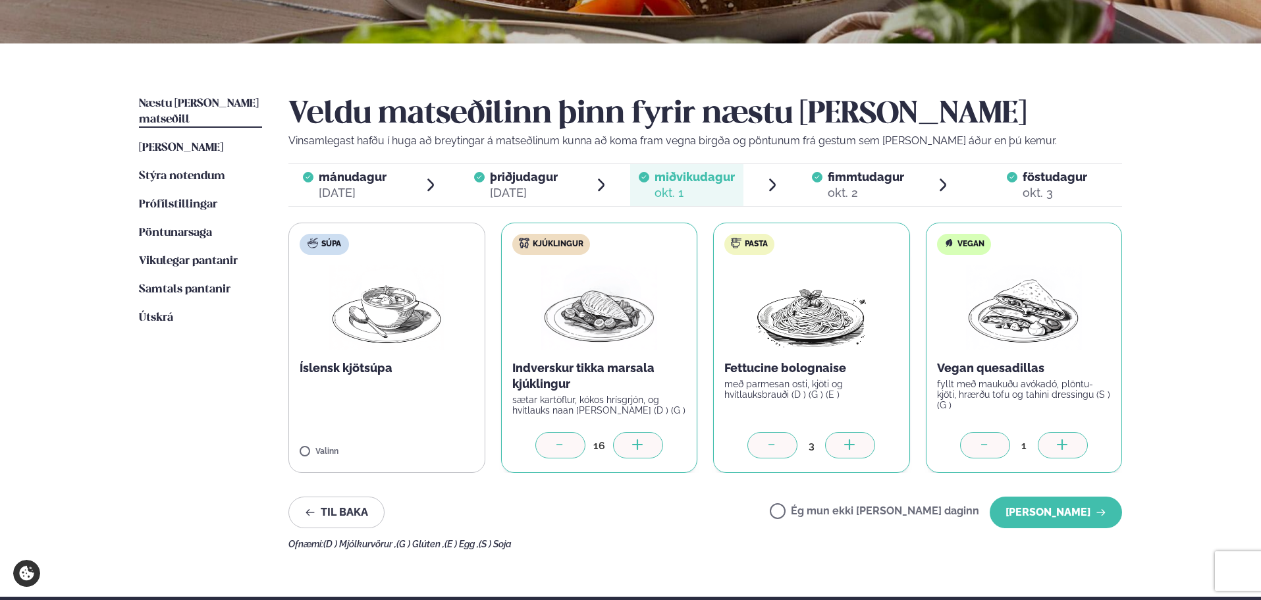
click at [871, 445] on div at bounding box center [850, 445] width 50 height 26
click at [1029, 519] on button "[PERSON_NAME]" at bounding box center [1055, 512] width 132 height 32
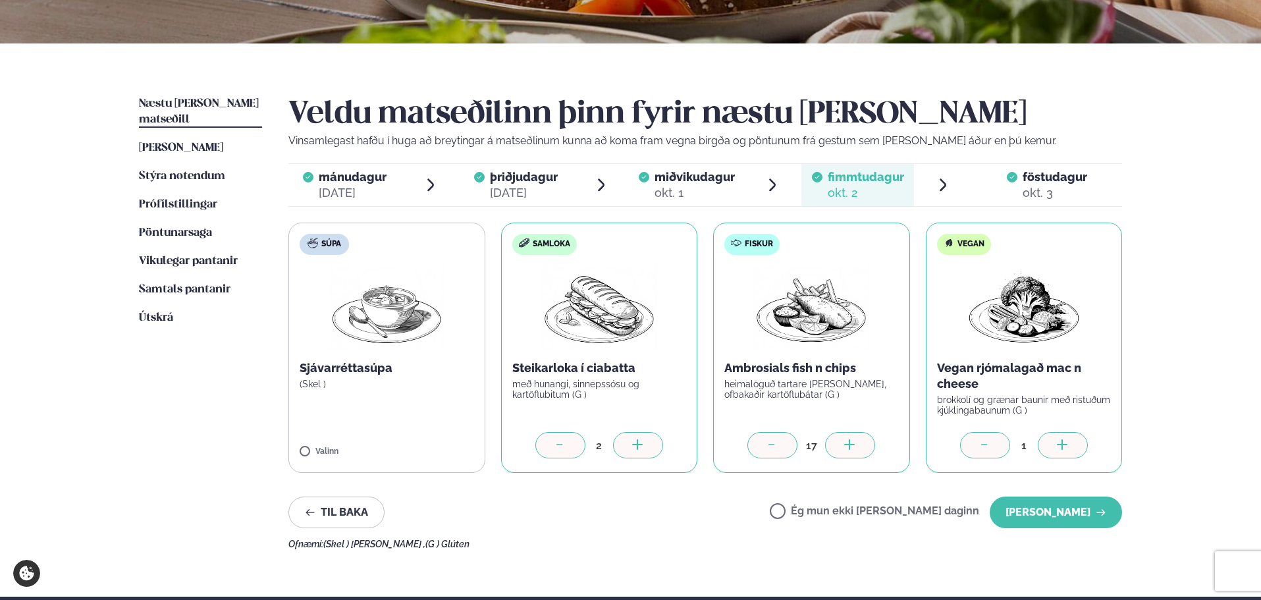
click at [837, 444] on div at bounding box center [850, 445] width 50 height 26
click at [1038, 504] on button "[PERSON_NAME]" at bounding box center [1055, 512] width 132 height 32
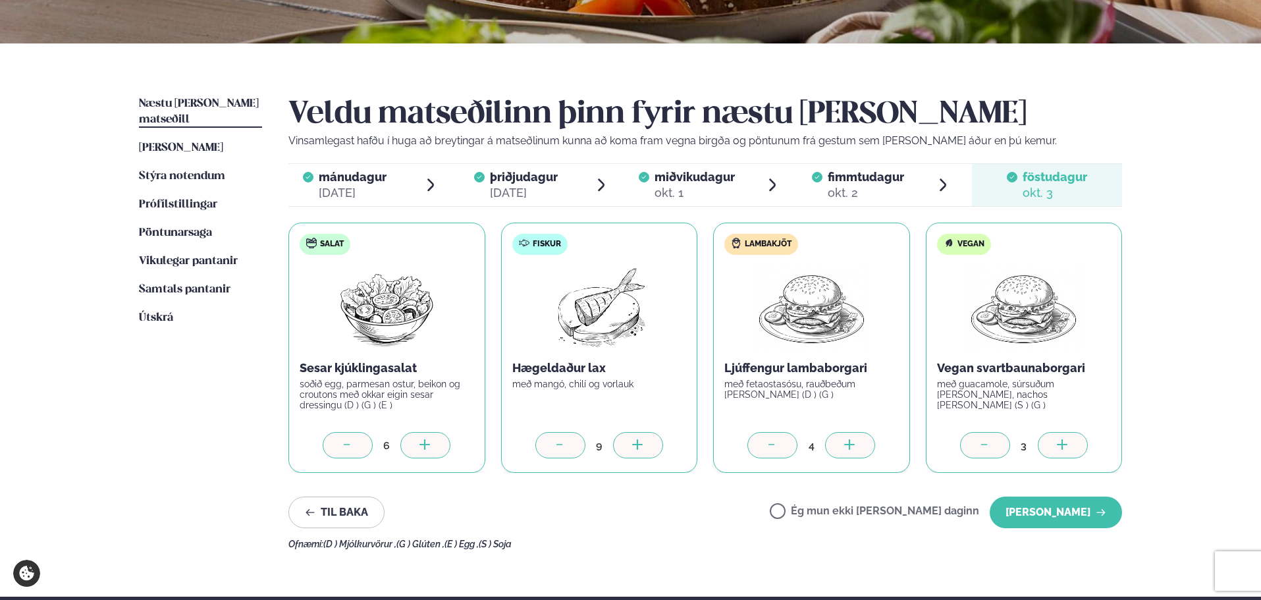
click at [1063, 437] on div at bounding box center [1063, 445] width 50 height 26
click at [1050, 518] on button "[PERSON_NAME]" at bounding box center [1055, 512] width 132 height 32
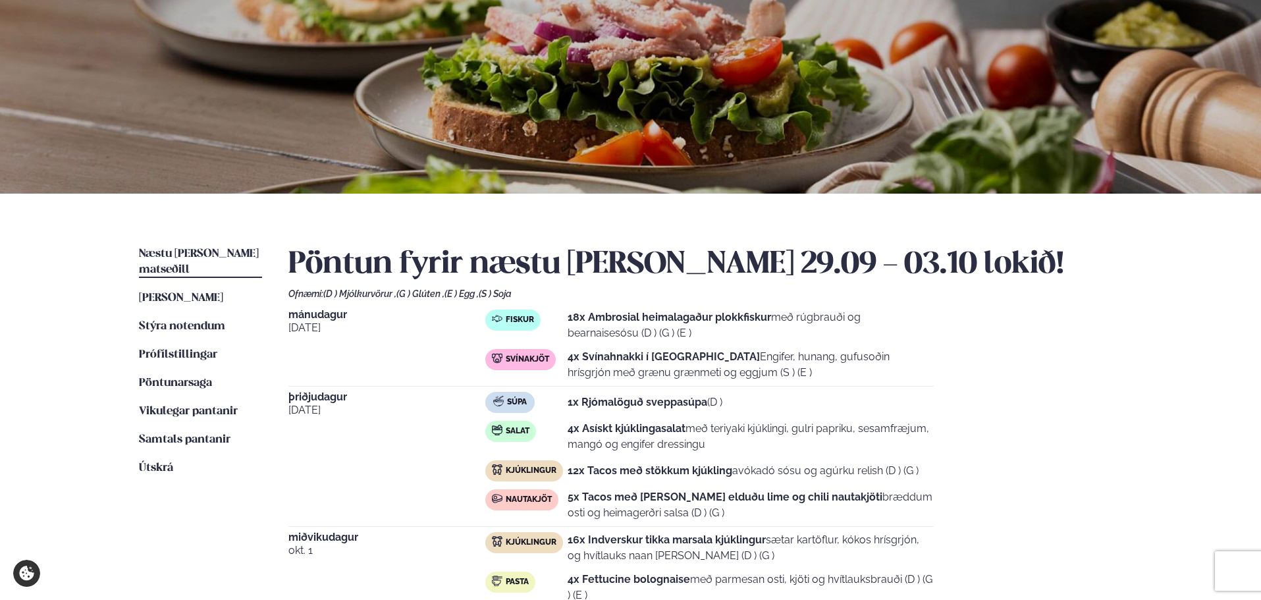
scroll to position [0, 0]
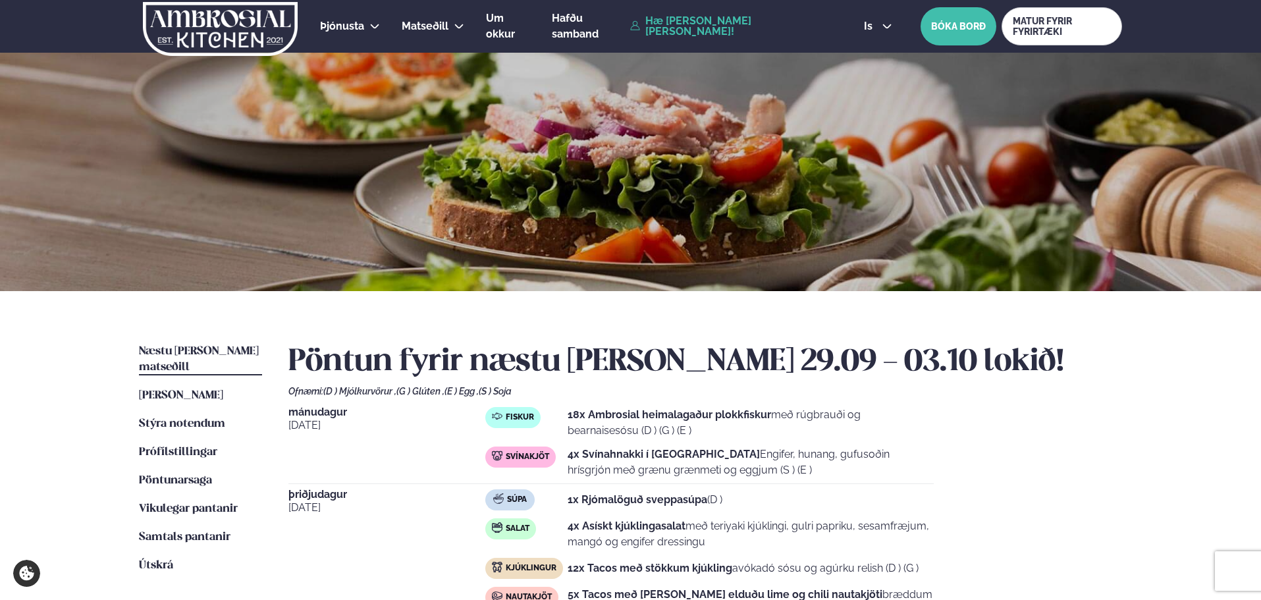
click at [639, 30] on icon at bounding box center [634, 25] width 9 height 9
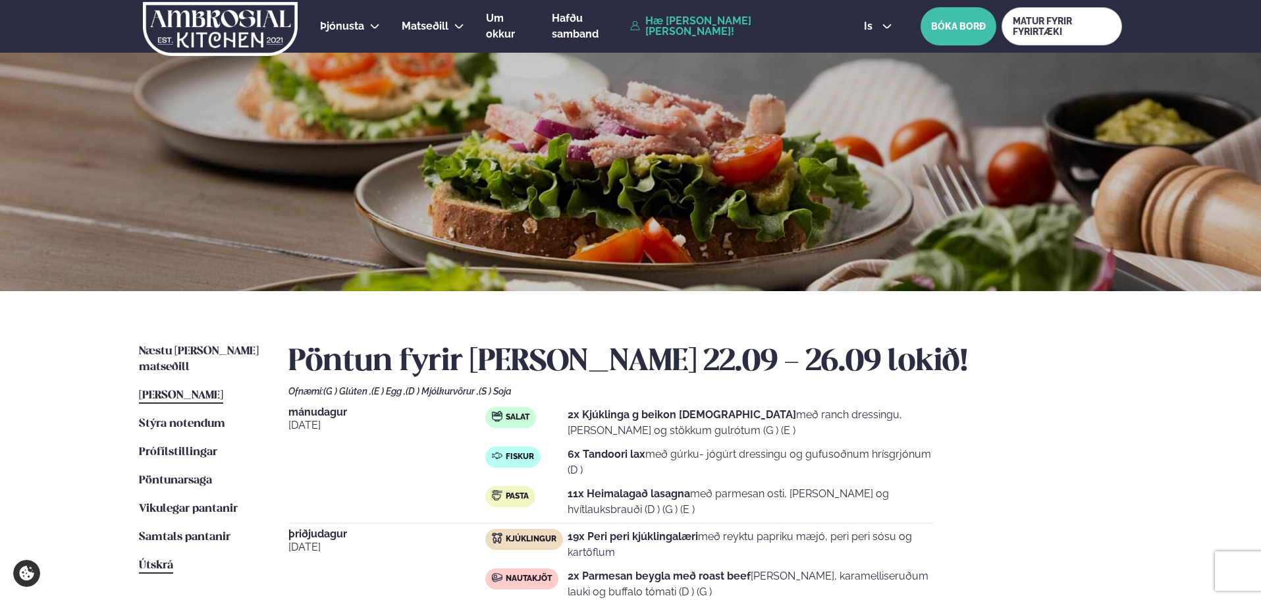
click at [155, 560] on span "Útskrá" at bounding box center [156, 565] width 34 height 11
